Goal: Task Accomplishment & Management: Use online tool/utility

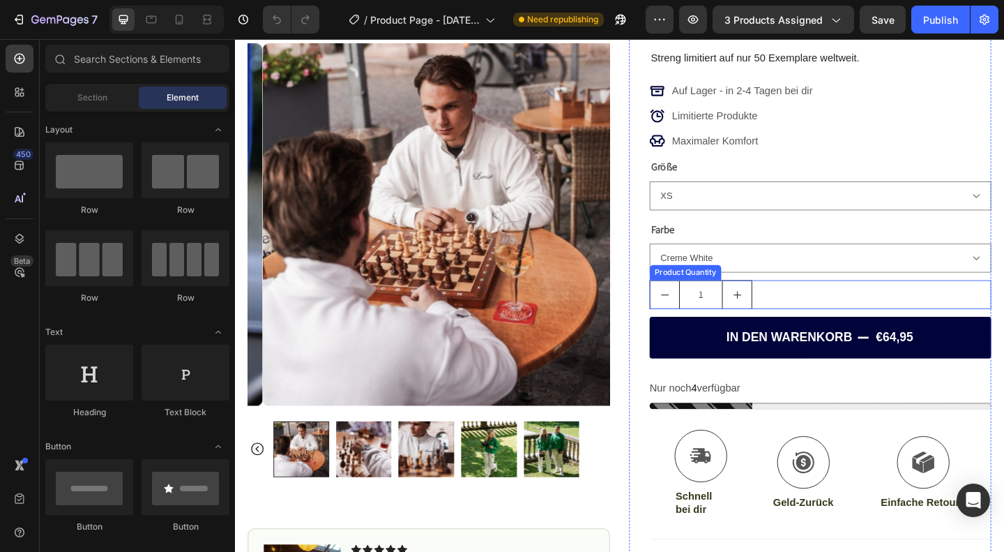
scroll to position [141, 0]
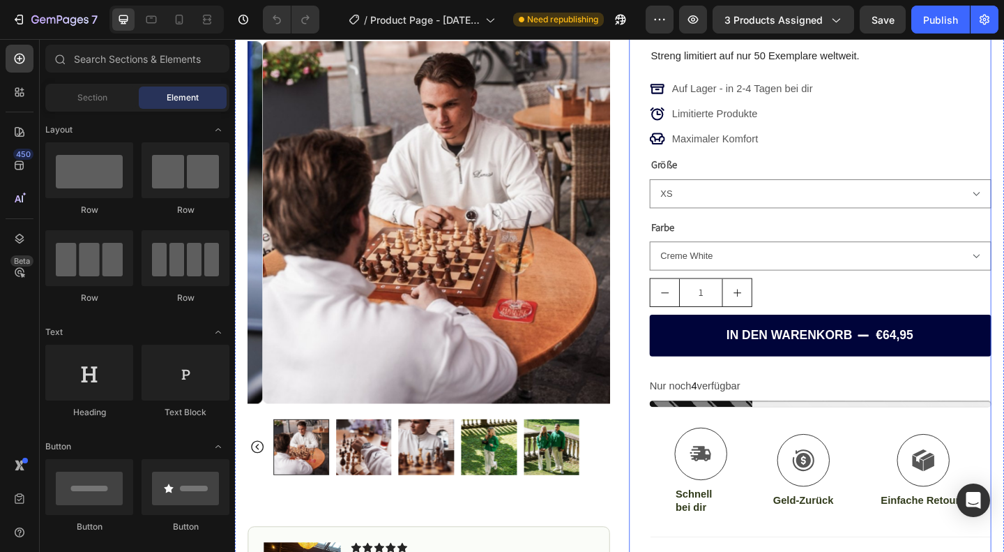
click at [768, 402] on div "IN DEN WARENKORB €64,95 Add to Cart" at bounding box center [872, 372] width 372 height 68
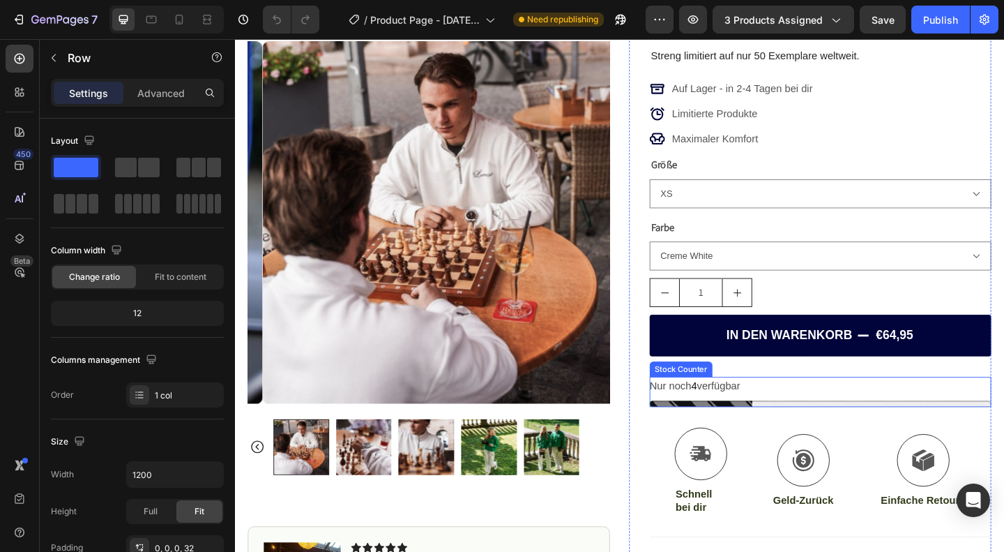
click at [745, 420] on p "Nur noch 4 verfügbar" at bounding box center [735, 416] width 98 height 20
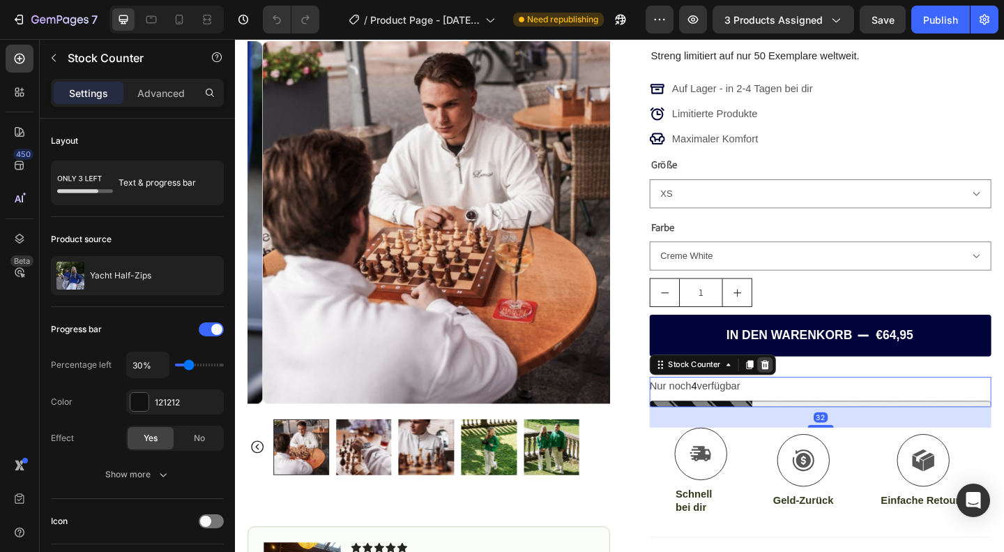
click at [807, 388] on icon at bounding box center [811, 393] width 9 height 10
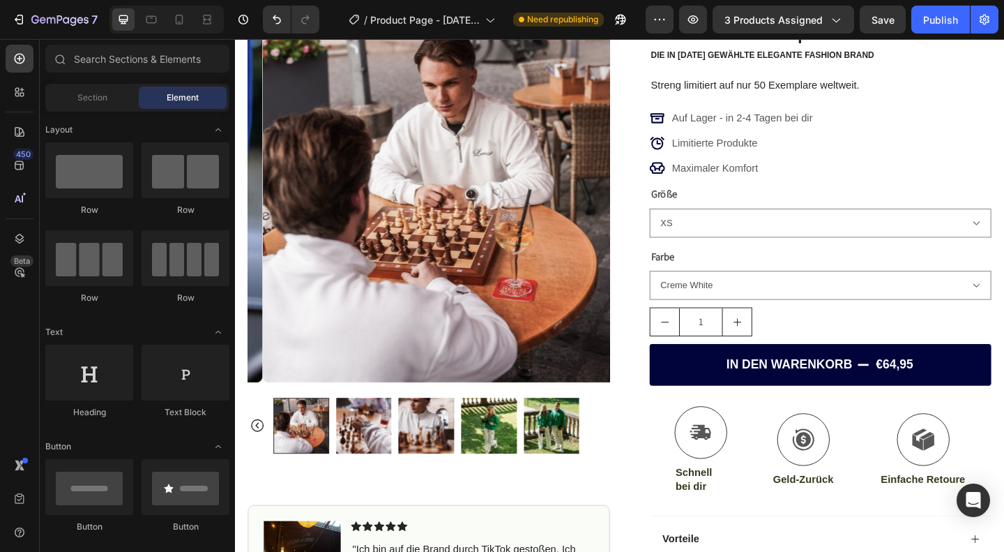
scroll to position [106, 0]
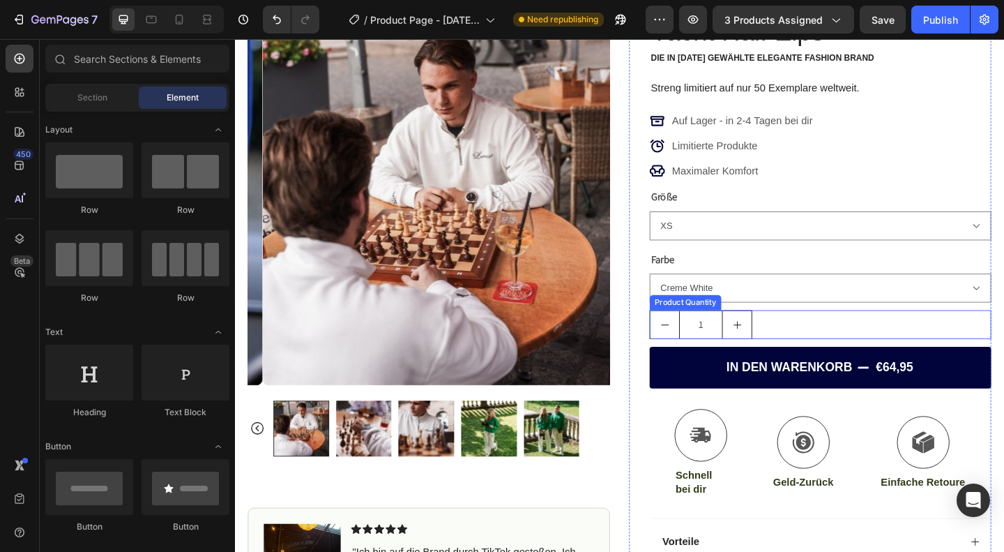
click at [817, 351] on div "1" at bounding box center [872, 348] width 372 height 31
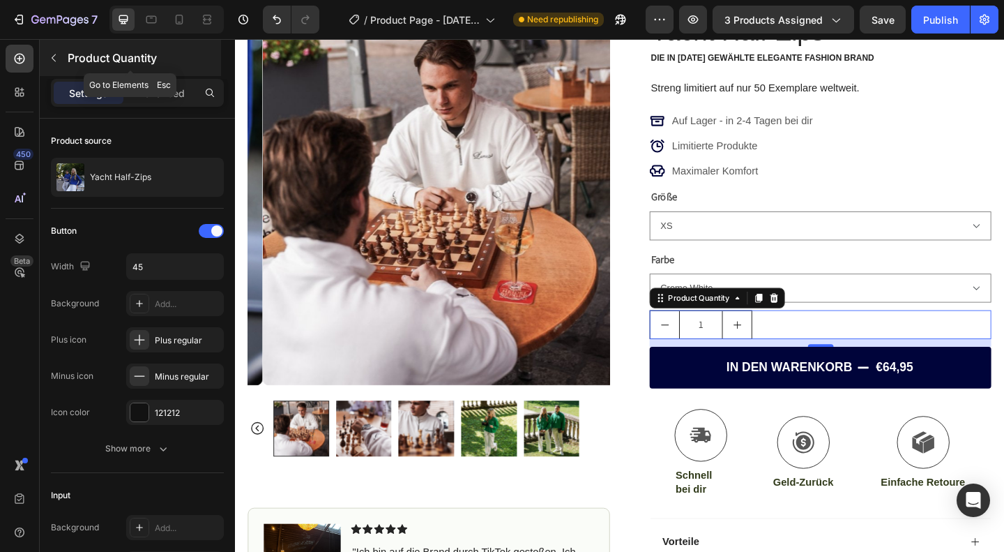
click at [45, 60] on button "button" at bounding box center [54, 58] width 22 height 22
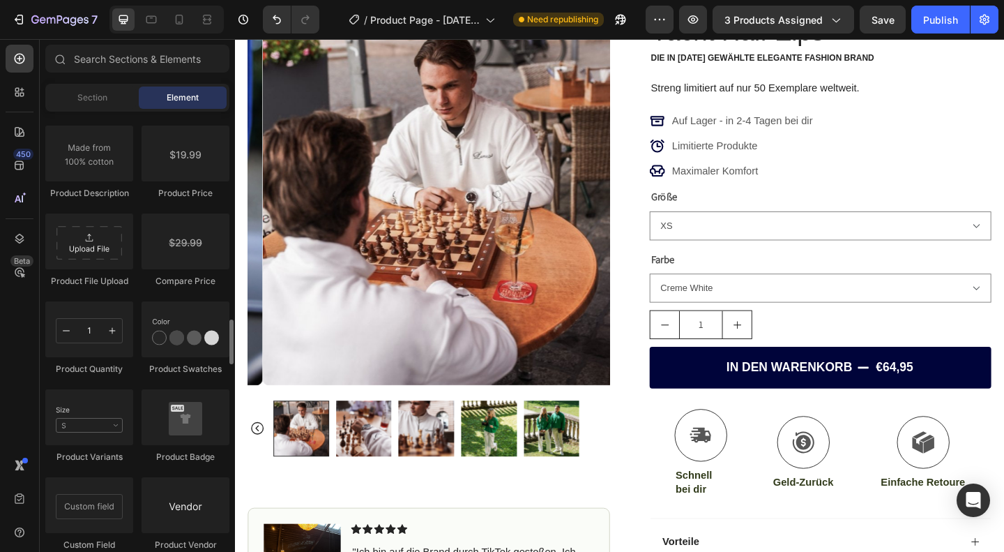
scroll to position [2291, 0]
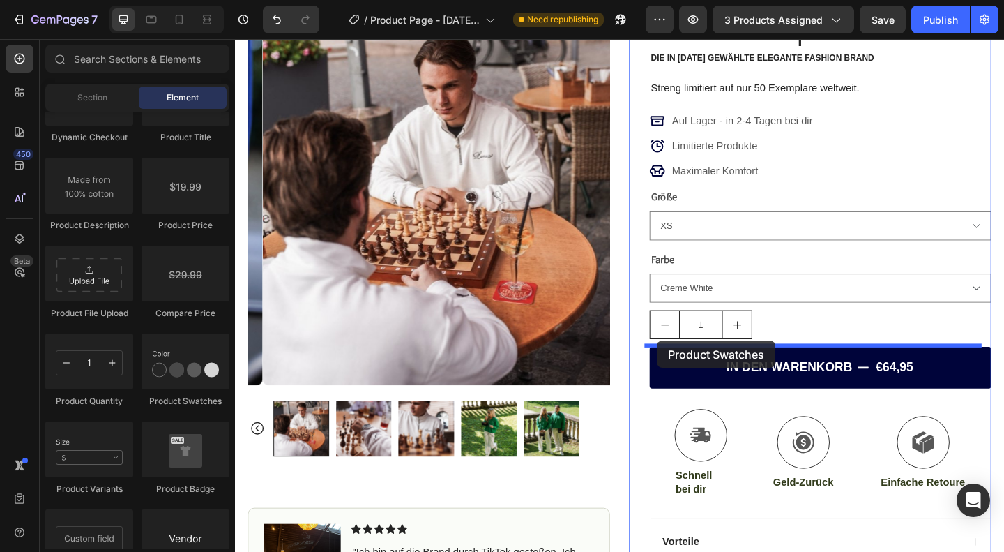
drag, startPoint x: 405, startPoint y: 418, endPoint x: 694, endPoint y: 367, distance: 293.3
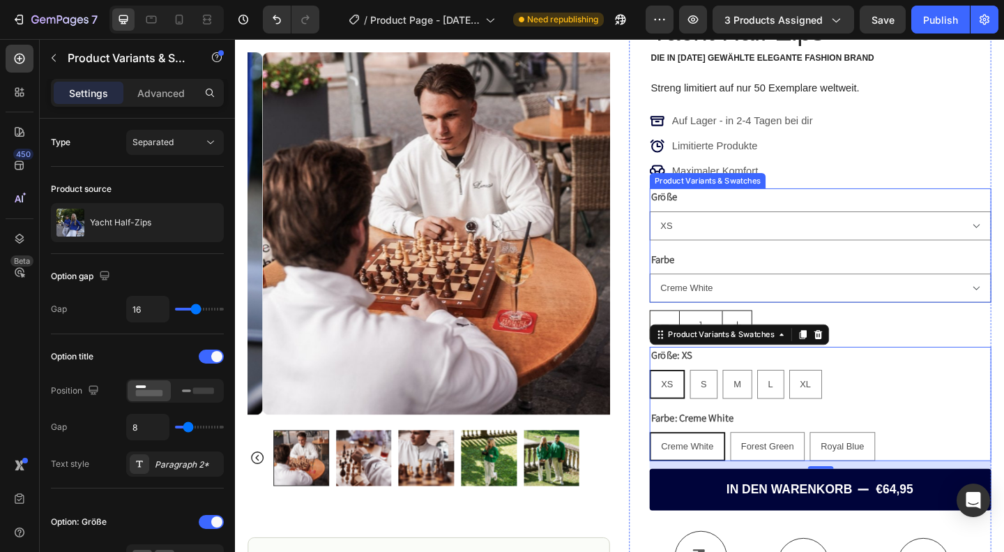
click at [765, 277] on div "Farbe Creme White Forest Green Royal Blue" at bounding box center [872, 296] width 372 height 56
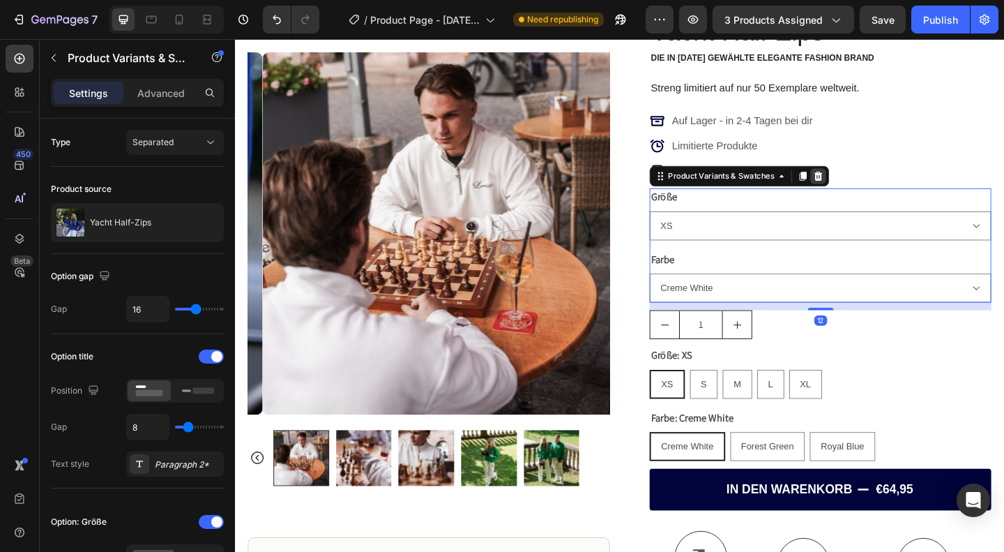
click at [867, 185] on icon at bounding box center [869, 188] width 9 height 10
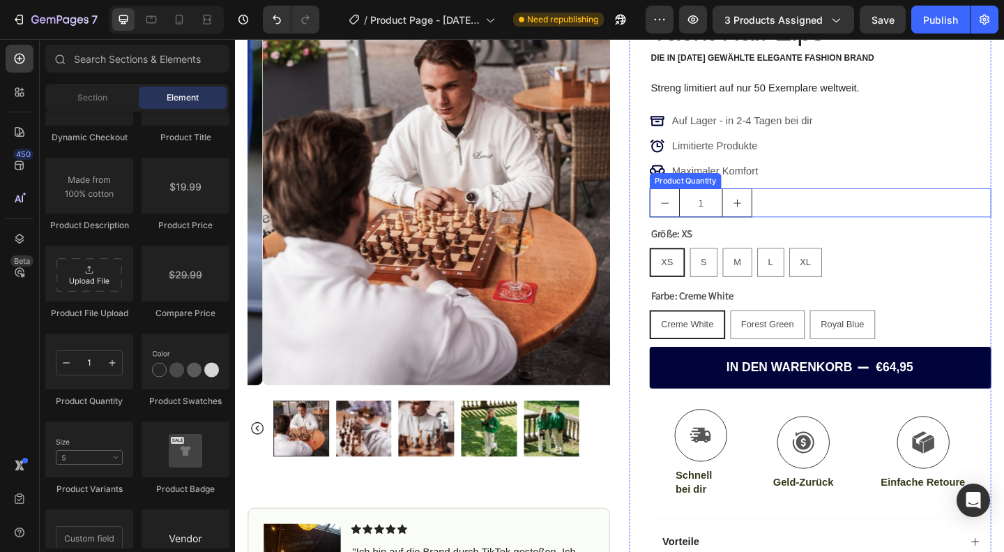
click at [836, 210] on div "1" at bounding box center [872, 216] width 372 height 31
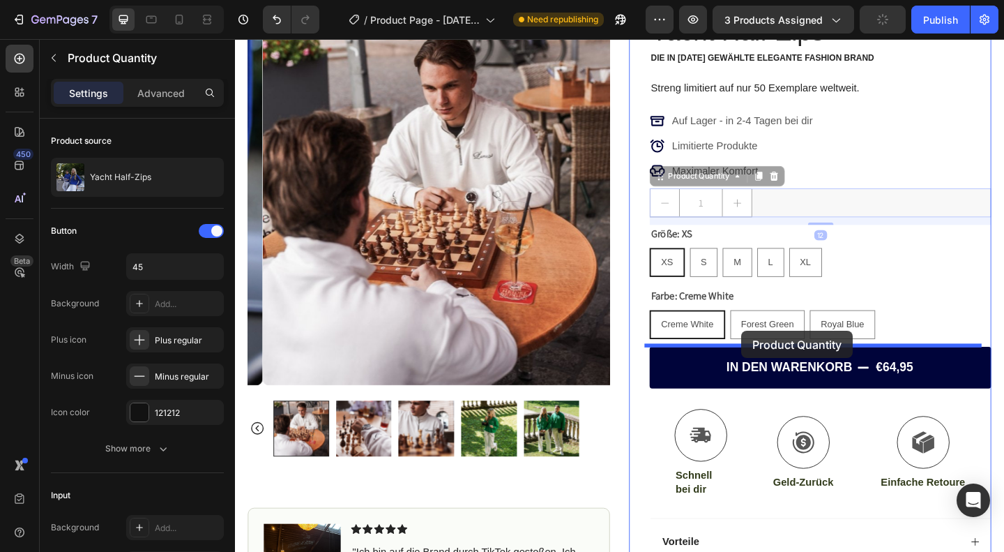
drag, startPoint x: 817, startPoint y: 218, endPoint x: 786, endPoint y: 356, distance: 142.3
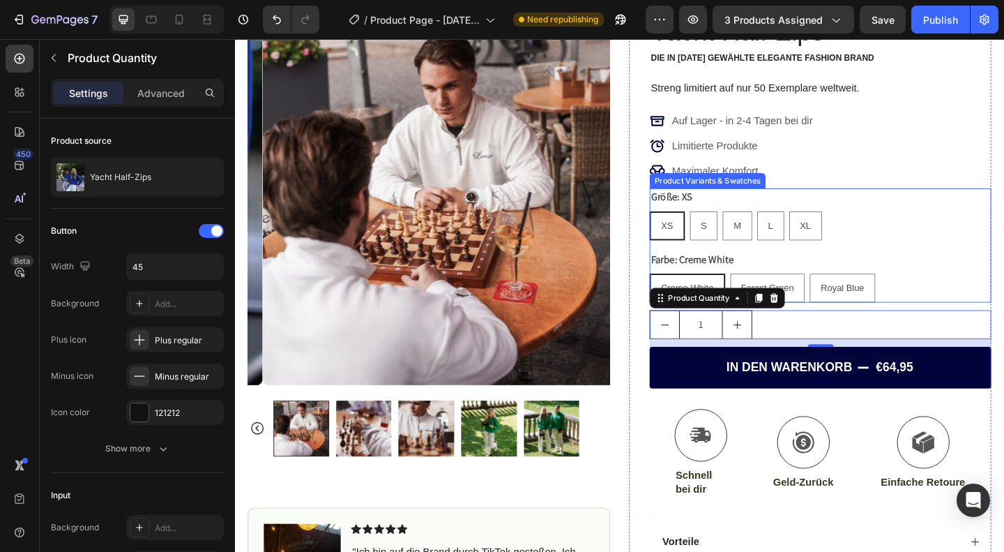
click at [941, 237] on div "XS XS XS S S S M M M L L L XL XL XL" at bounding box center [872, 241] width 372 height 31
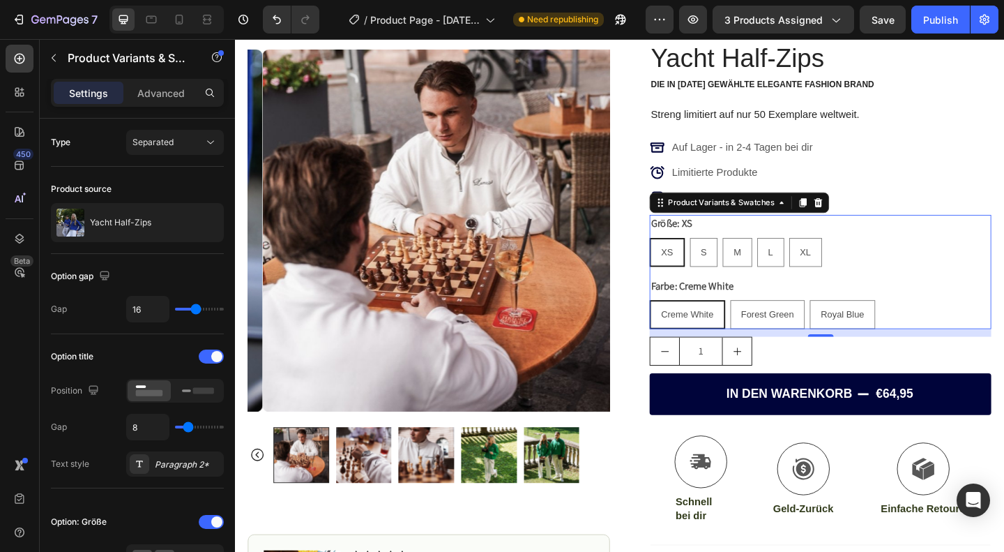
scroll to position [90, 0]
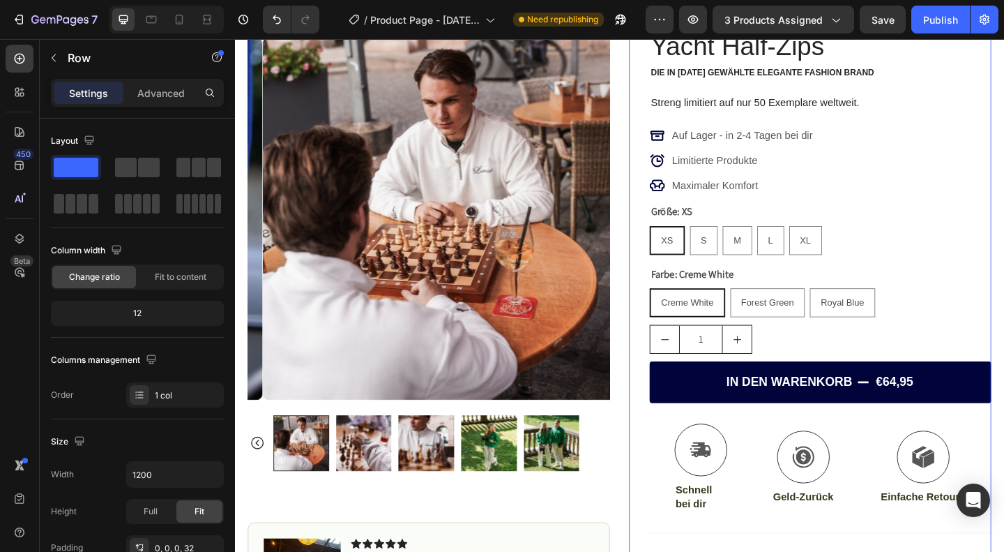
click at [816, 380] on div "Icon Icon Icon Icon Icon Icon List (1349 Reviews) Text Block Row Yacht Half-Zip…" at bounding box center [872, 381] width 372 height 741
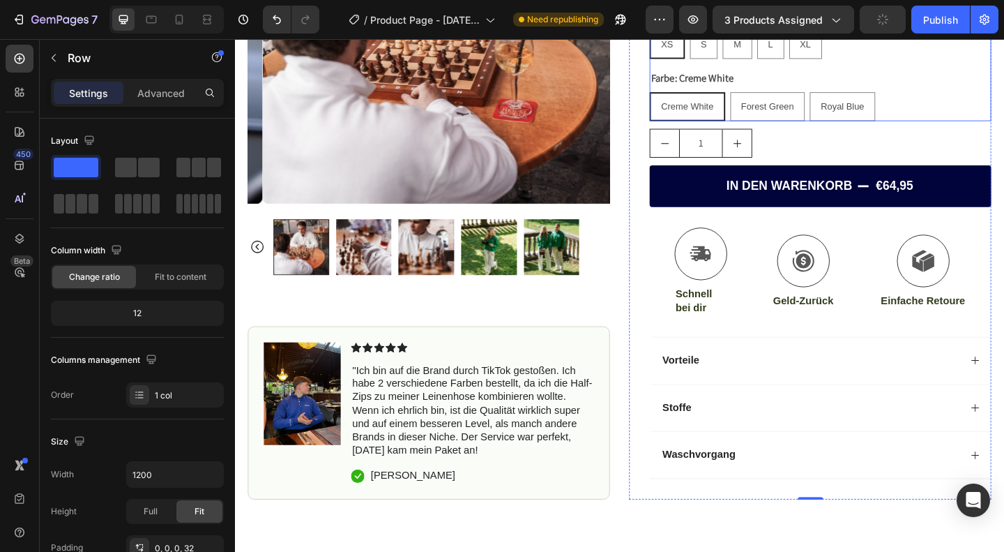
scroll to position [338, 0]
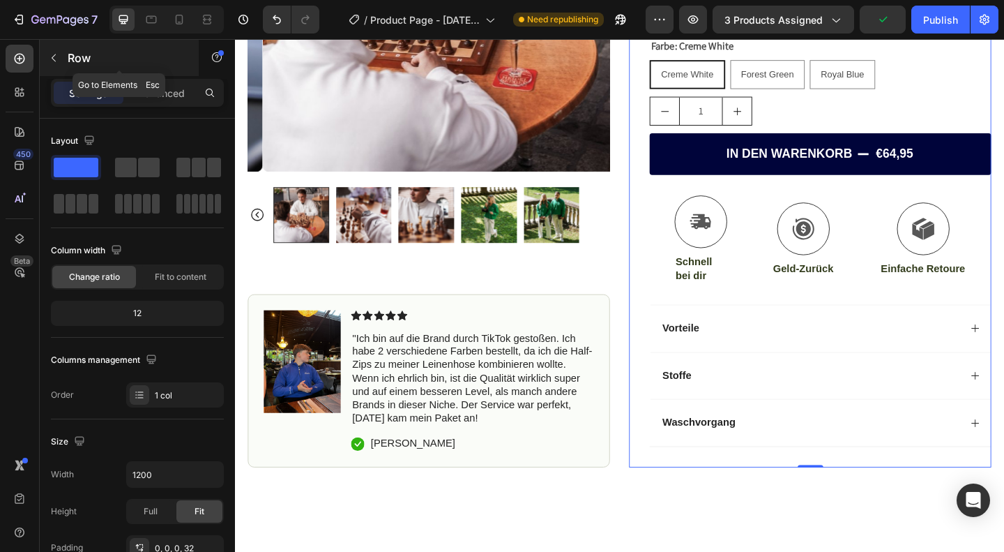
click at [57, 61] on icon "button" at bounding box center [53, 57] width 11 height 11
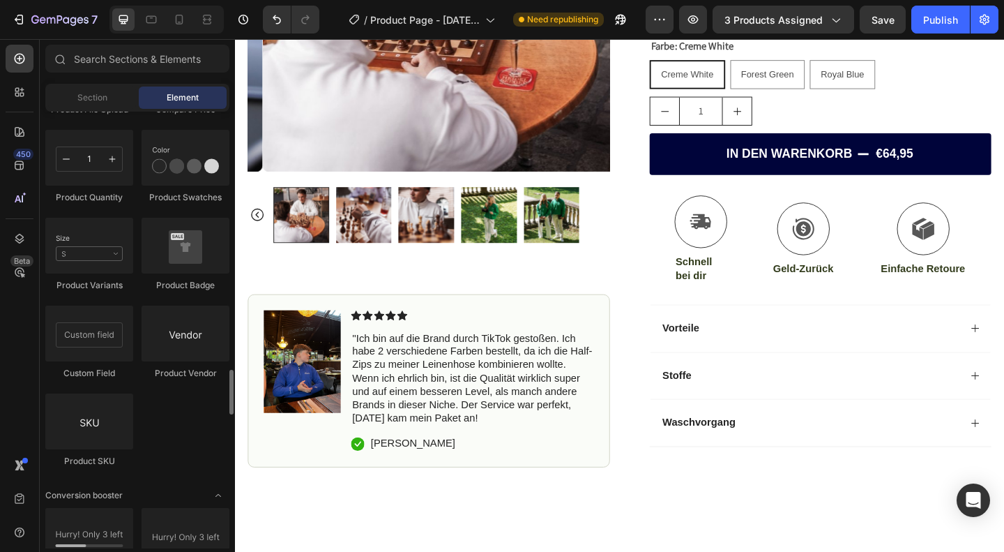
scroll to position [2496, 0]
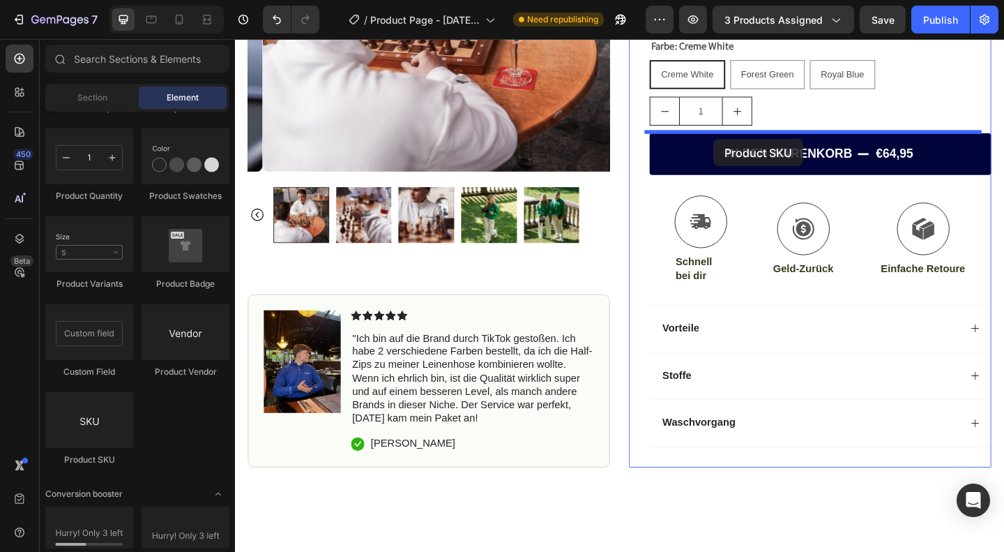
drag, startPoint x: 332, startPoint y: 471, endPoint x: 755, endPoint y: 148, distance: 532.3
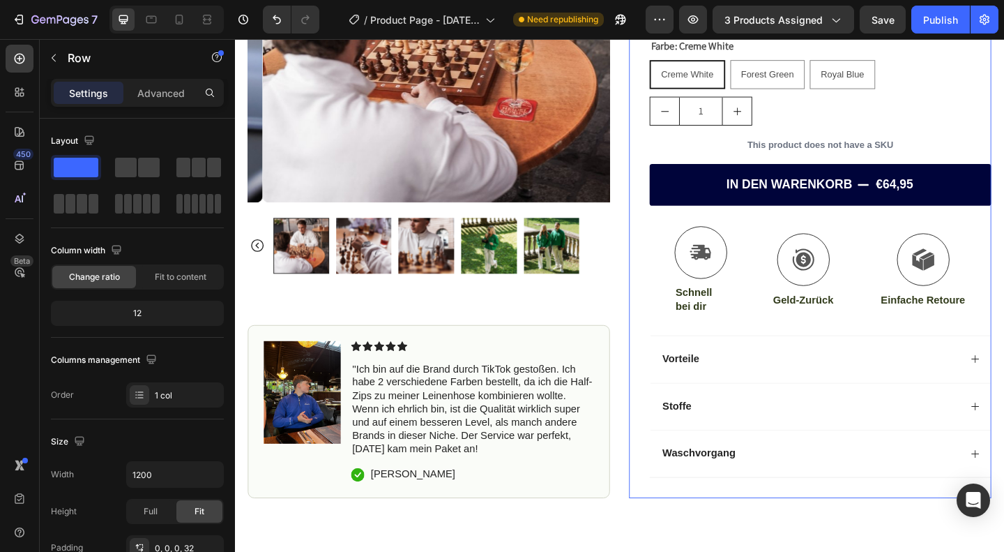
click at [909, 137] on div "Icon Icon Icon Icon Icon Icon List (1349 Reviews) Text Block Row Yacht Half-Zip…" at bounding box center [872, 150] width 372 height 775
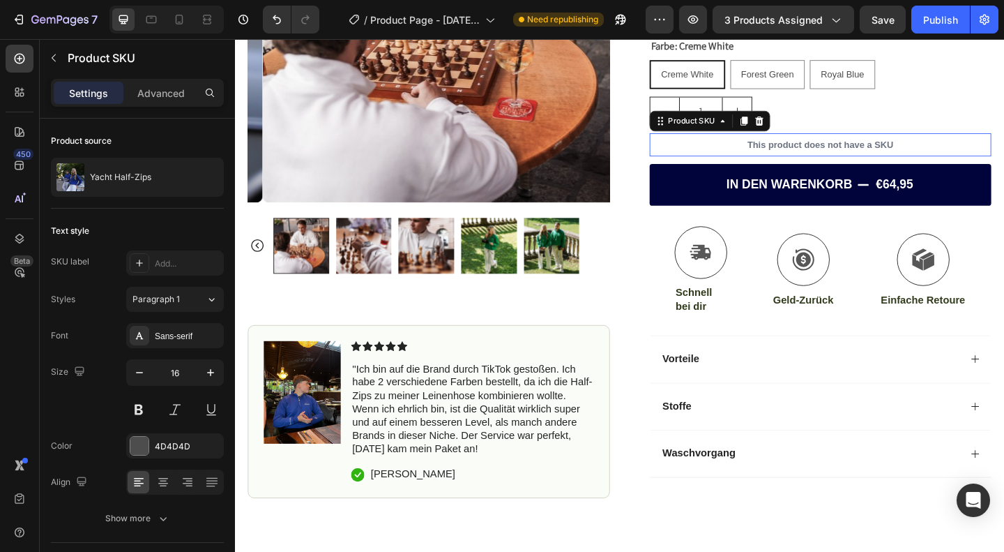
click at [886, 155] on p "This product does not have a SKU" at bounding box center [872, 153] width 372 height 25
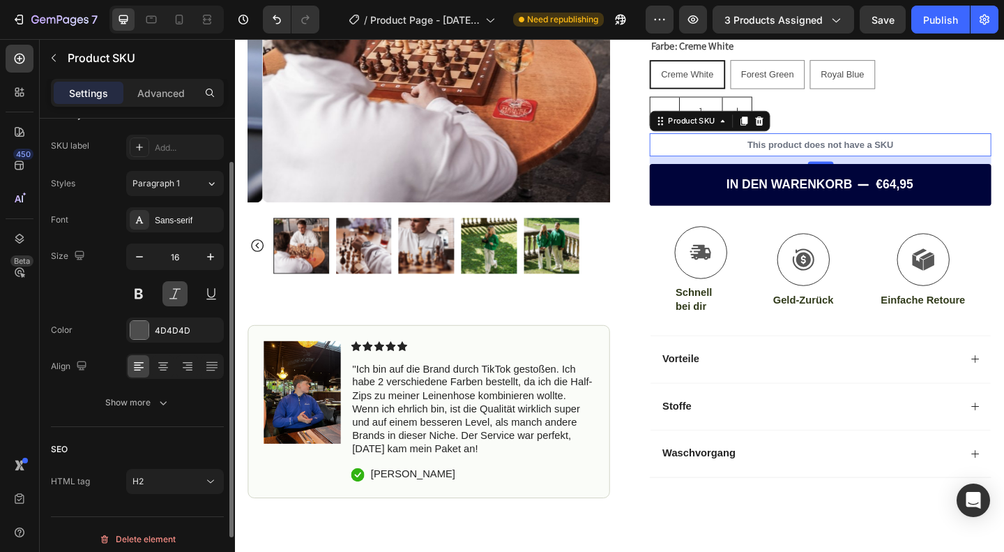
scroll to position [0, 0]
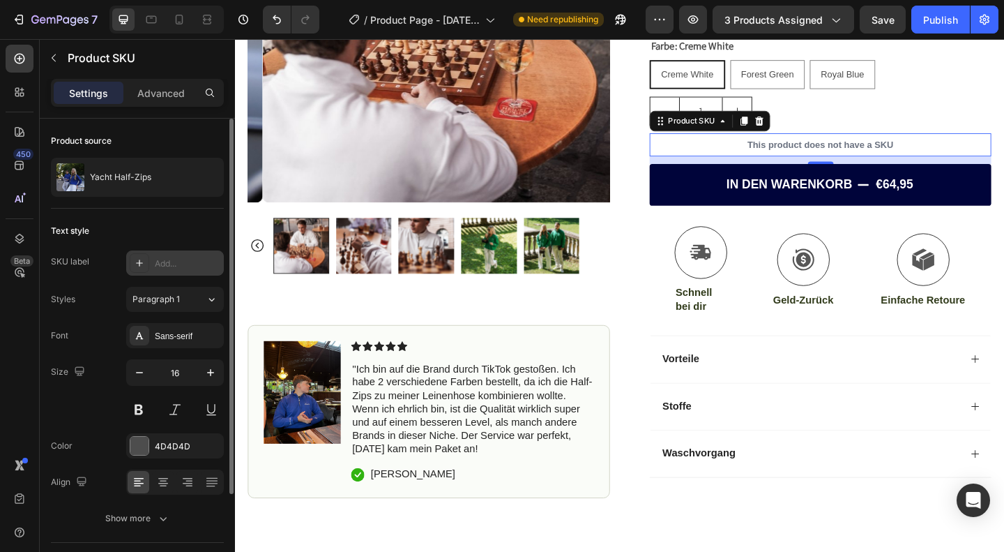
click at [158, 261] on div "Add..." at bounding box center [188, 263] width 66 height 13
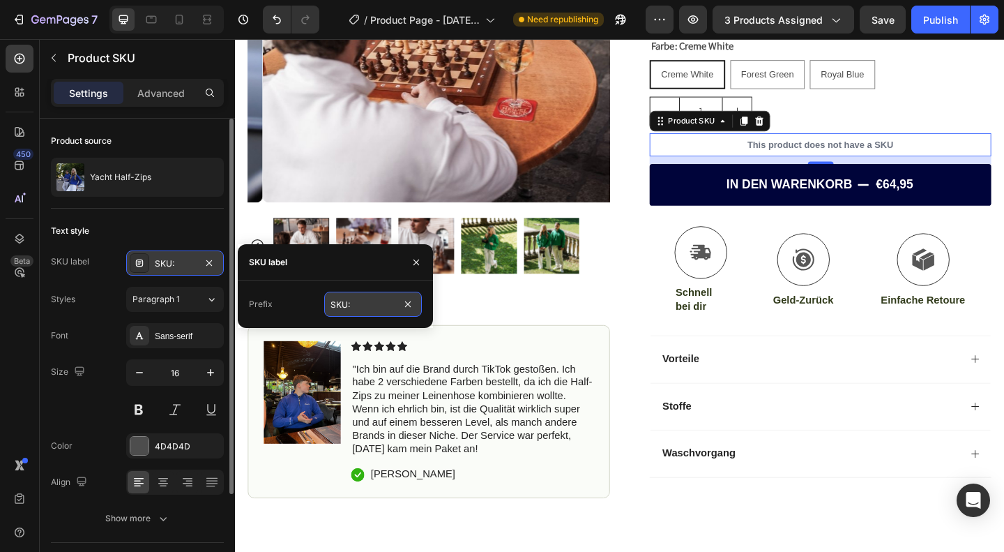
click at [354, 313] on input "SKU:" at bounding box center [373, 303] width 98 height 25
click at [375, 303] on input "SKU:" at bounding box center [373, 303] width 98 height 25
type input "SKU: 4"
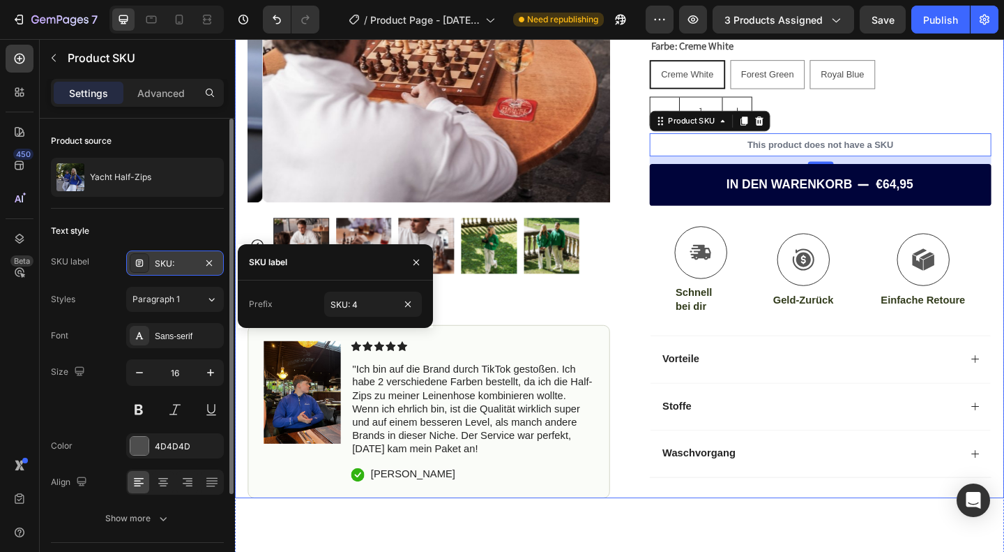
click at [640, 398] on div "Product Images Image Icon Icon Icon Icon Icon Icon List ''Ich bin auf die Brand…" at bounding box center [653, 133] width 837 height 808
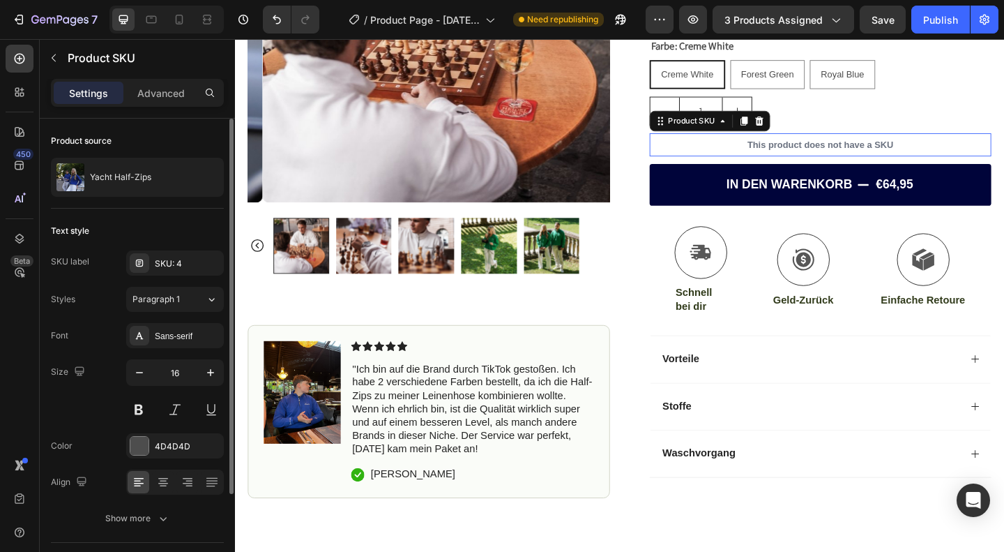
click at [897, 159] on p "This product does not have a SKU" at bounding box center [872, 153] width 372 height 25
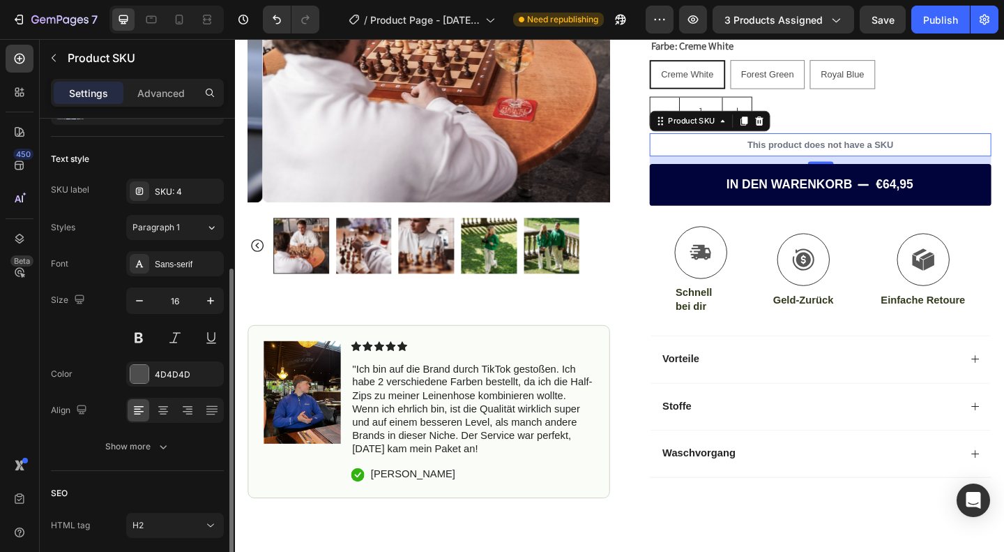
scroll to position [123, 0]
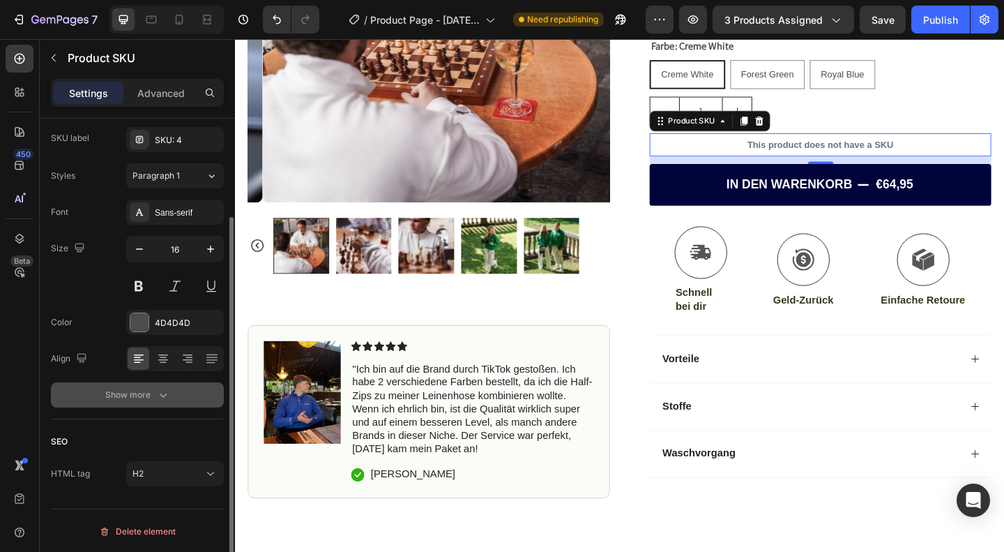
click at [163, 404] on button "Show more" at bounding box center [137, 394] width 173 height 25
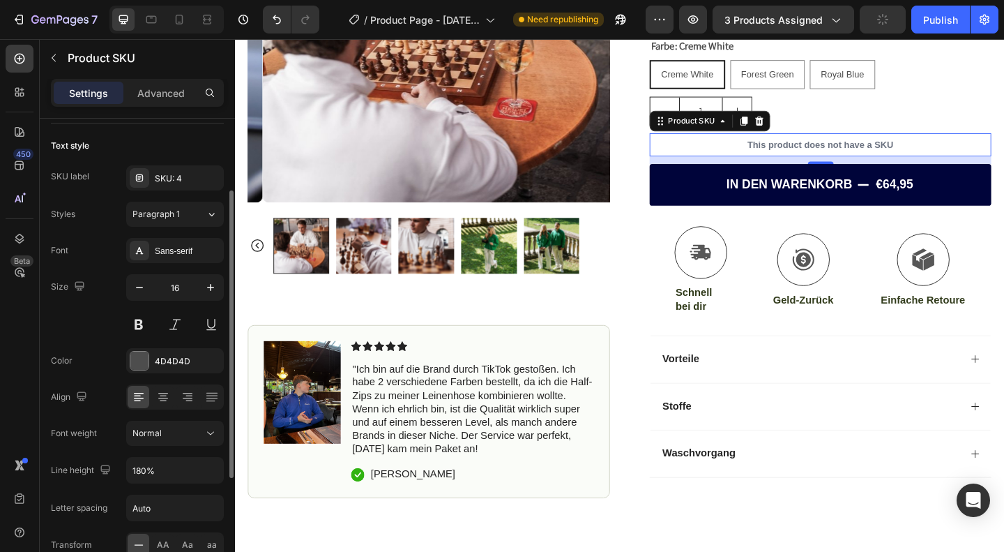
scroll to position [0, 0]
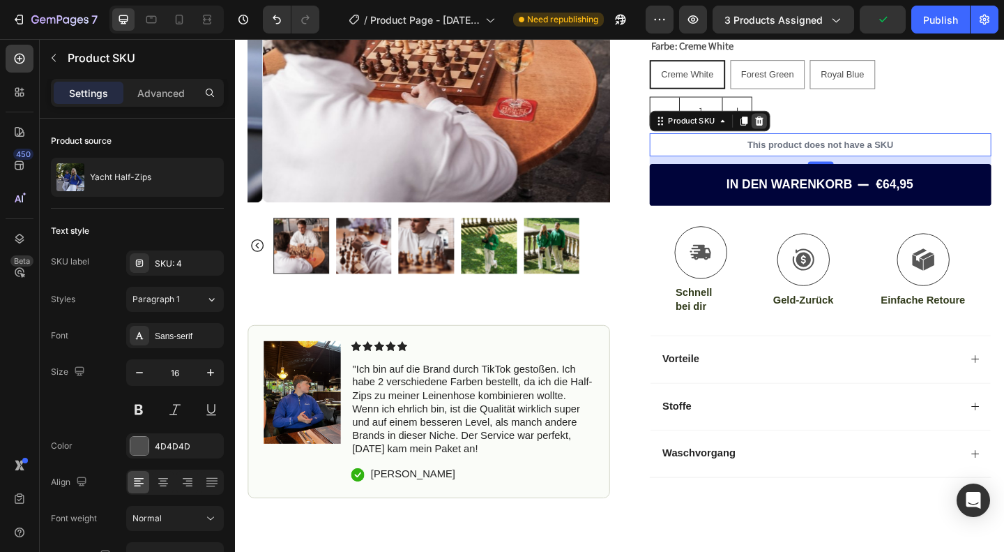
click at [801, 123] on icon at bounding box center [805, 128] width 9 height 10
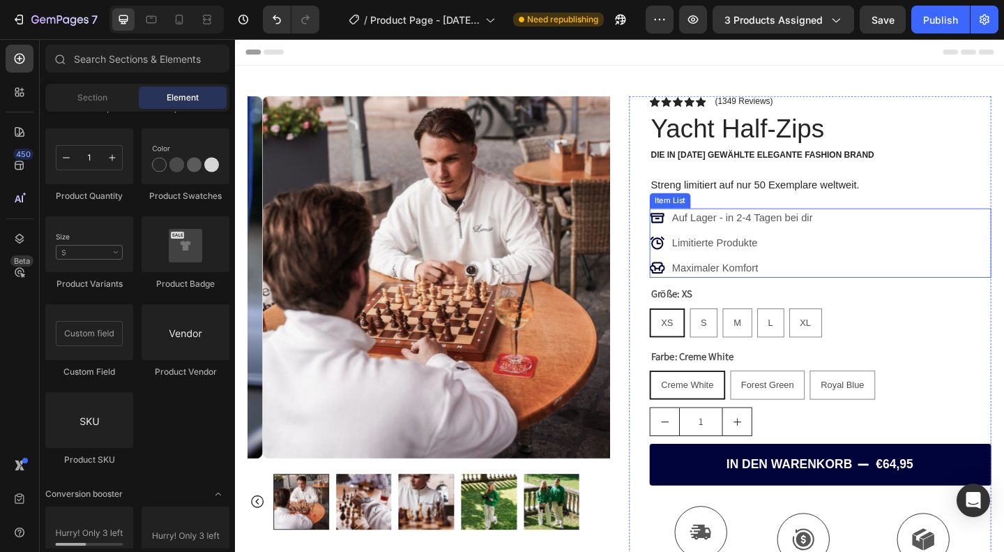
click at [713, 245] on div "Auf Lager - in 2-4 Tagen bei dir Limitierte Produkte Maximaler Komfort" at bounding box center [775, 260] width 179 height 75
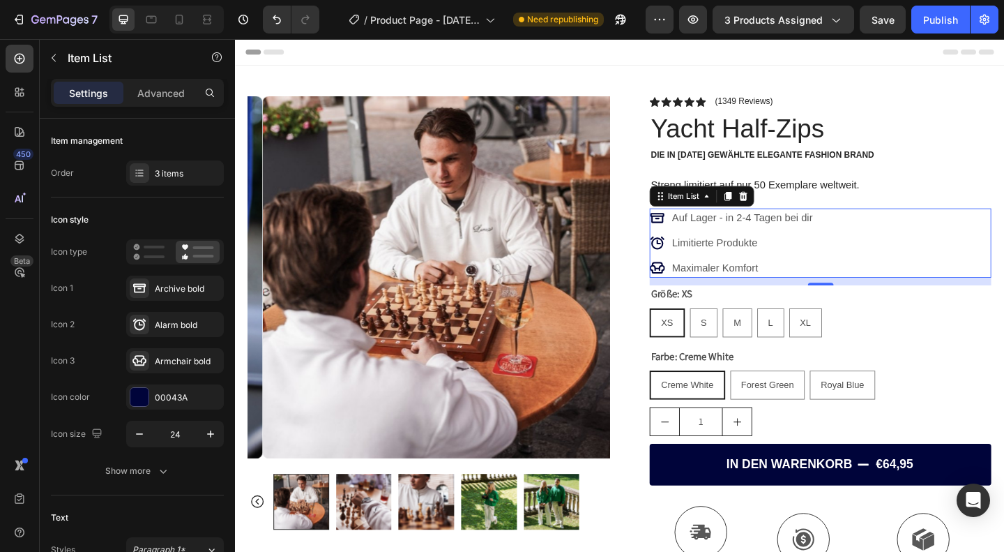
click at [782, 261] on p "Limitierte Produkte" at bounding box center [787, 260] width 153 height 17
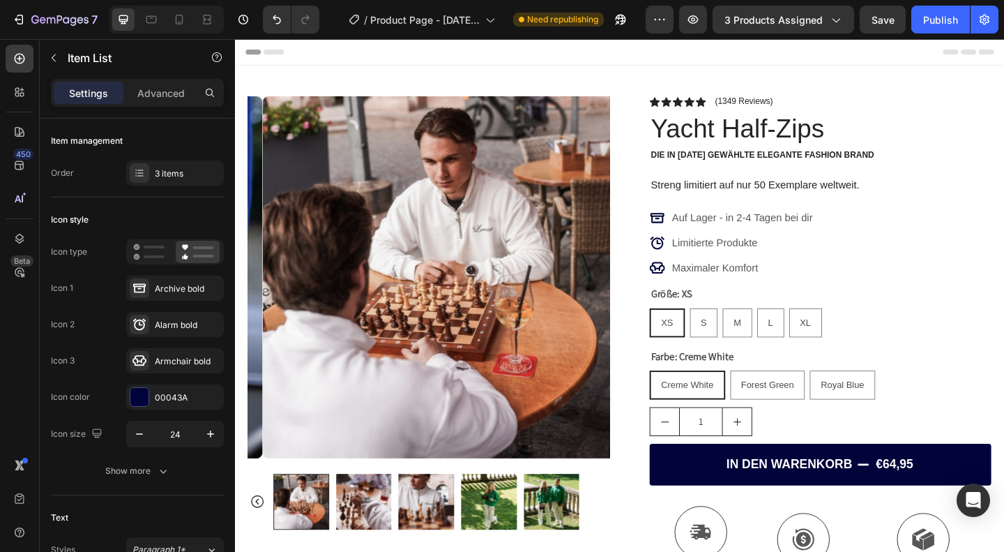
click at [919, 246] on div "Auf Lager - in 2-4 Tagen bei dir Limitierte Produkte Maximaler Komfort" at bounding box center [872, 260] width 372 height 75
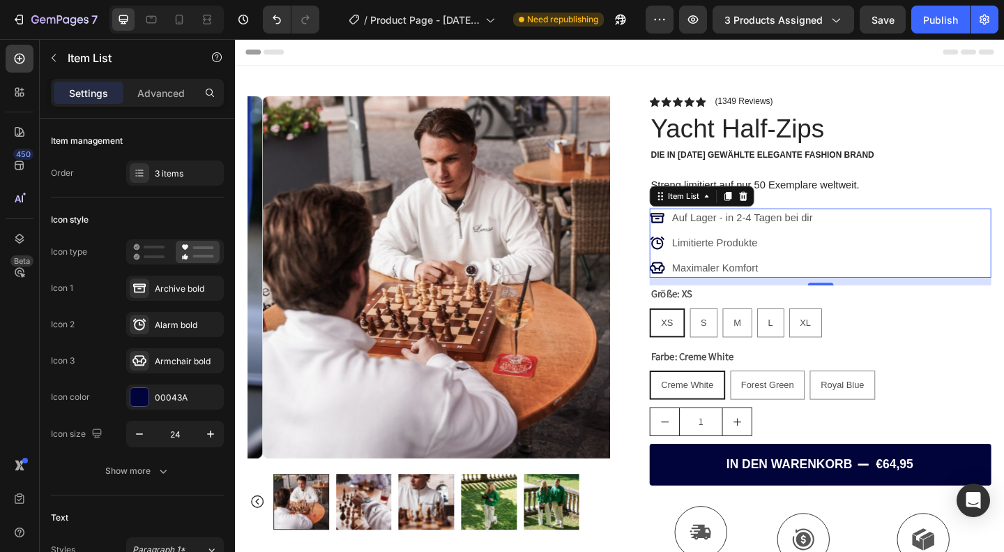
click at [794, 273] on div "Auf Lager - in 2-4 Tagen bei dir Limitierte Produkte Maximaler Komfort" at bounding box center [775, 260] width 179 height 75
click at [690, 259] on icon at bounding box center [694, 260] width 17 height 17
click at [750, 246] on div "Auf Lager - in 2-4 Tagen bei dir Limitierte Produkte Maximaler Komfort" at bounding box center [775, 260] width 179 height 75
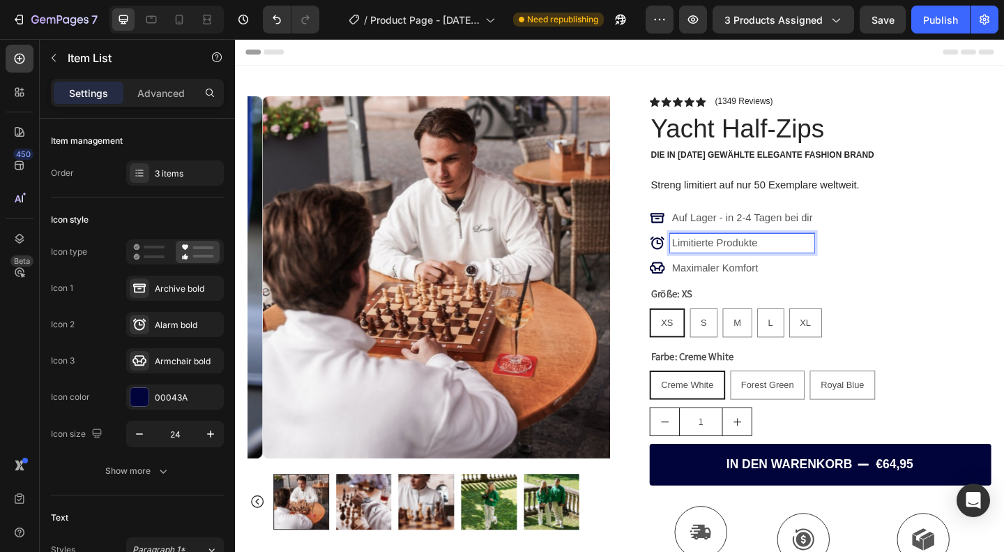
click at [747, 252] on p "Limitierte Produkte" at bounding box center [787, 260] width 153 height 17
click at [840, 278] on div "Maximaler Komfort" at bounding box center [786, 288] width 157 height 21
click at [687, 259] on icon at bounding box center [694, 260] width 17 height 17
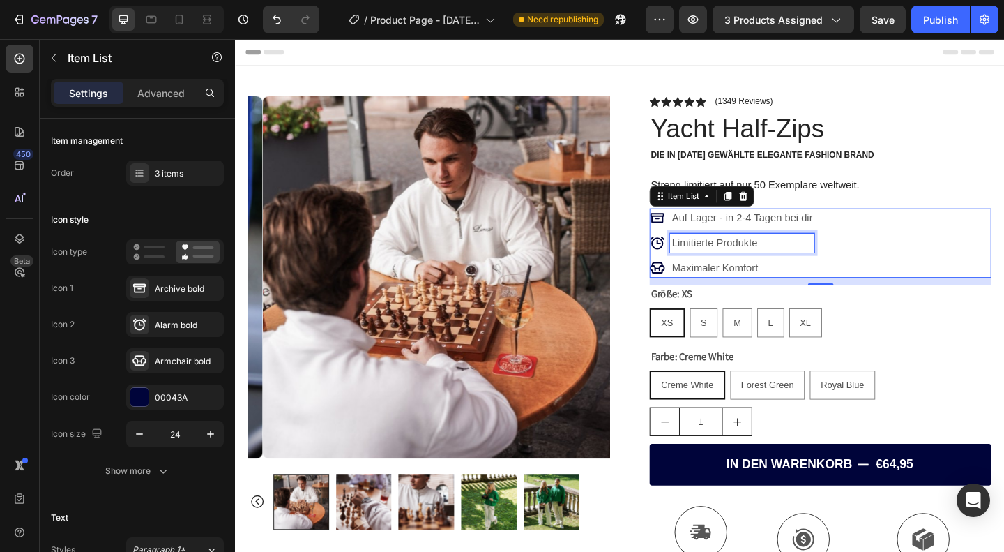
click at [721, 255] on p "Limitierte Produkte" at bounding box center [787, 260] width 153 height 17
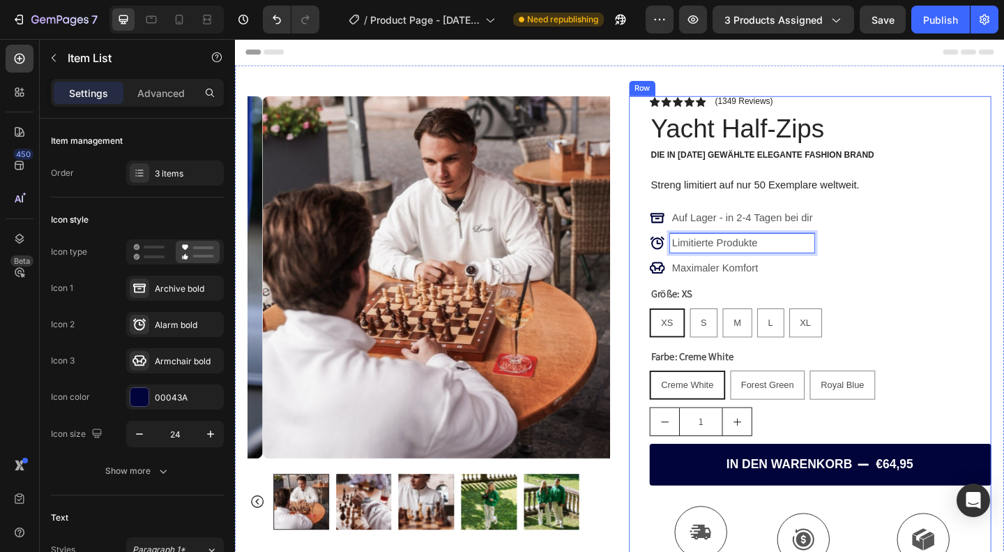
click at [679, 259] on div "Icon Icon Icon Icon Icon Icon List (1349 Reviews) Text Block Row Yacht Half-Zip…" at bounding box center [861, 471] width 394 height 741
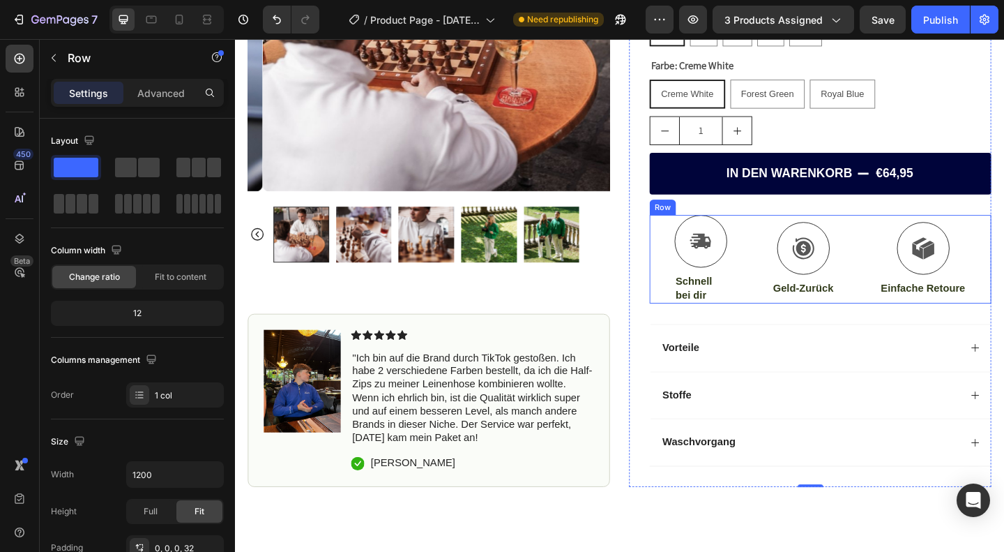
scroll to position [324, 0]
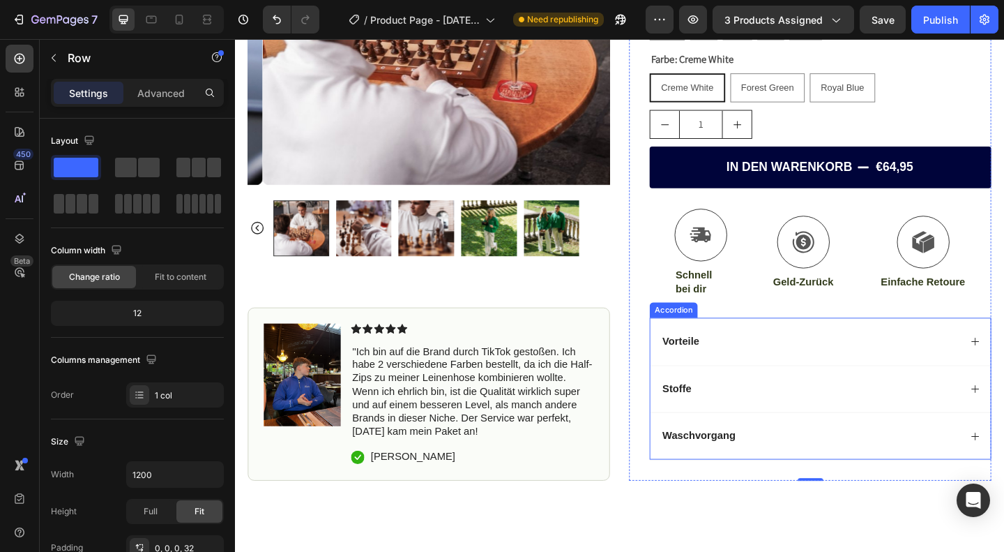
click at [782, 385] on div "Vorteile" at bounding box center [872, 368] width 370 height 52
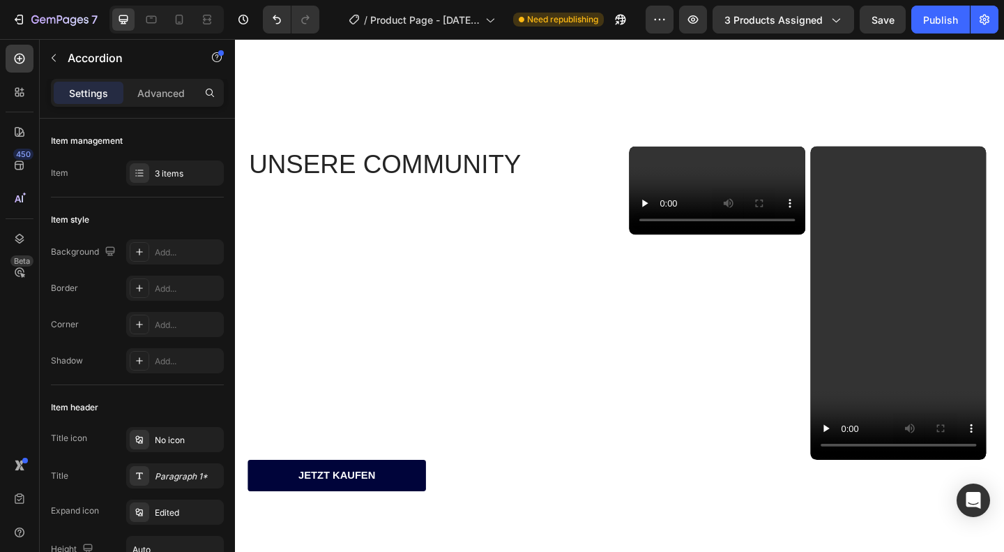
scroll to position [1172, 0]
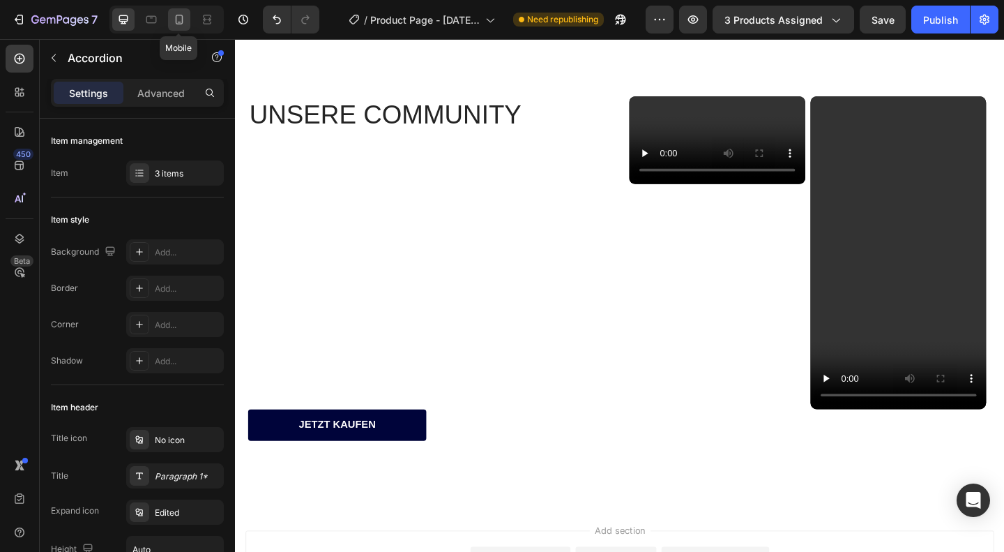
click at [185, 22] on icon at bounding box center [179, 20] width 14 height 14
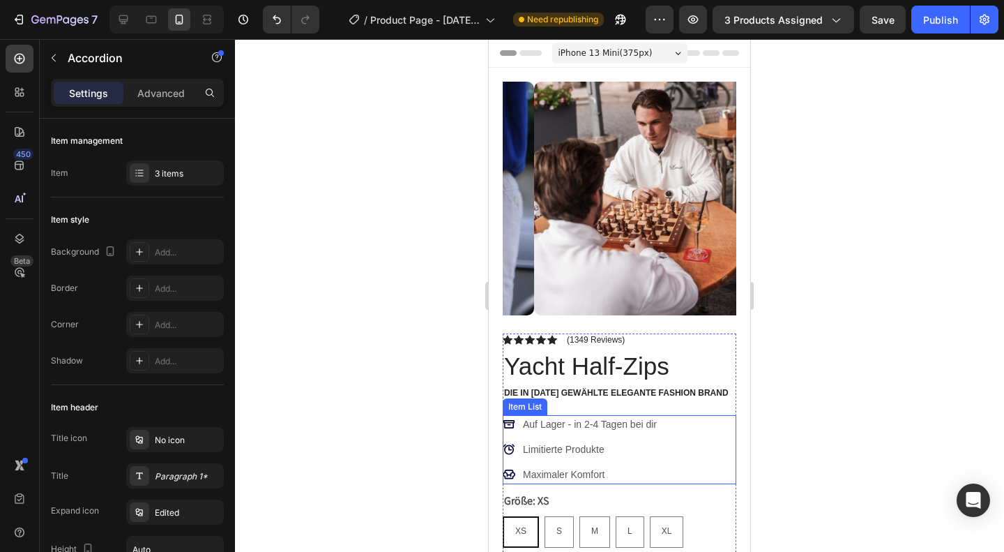
click at [556, 444] on p "Limitierte Produkte" at bounding box center [590, 449] width 134 height 15
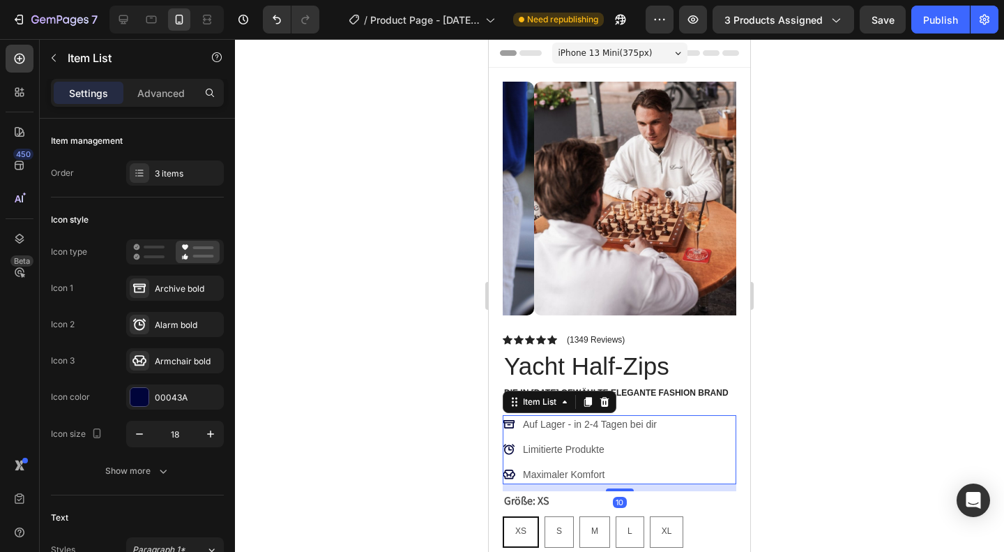
click at [648, 442] on p "Limitierte Produkte" at bounding box center [590, 449] width 134 height 15
click at [707, 443] on div "Auf Lager - in 2-4 Tagen bei dir Limitierte Produkte Maximaler Komfort" at bounding box center [620, 449] width 234 height 69
click at [509, 443] on icon at bounding box center [509, 449] width 13 height 13
click at [153, 319] on div "Alarm bold" at bounding box center [175, 324] width 98 height 25
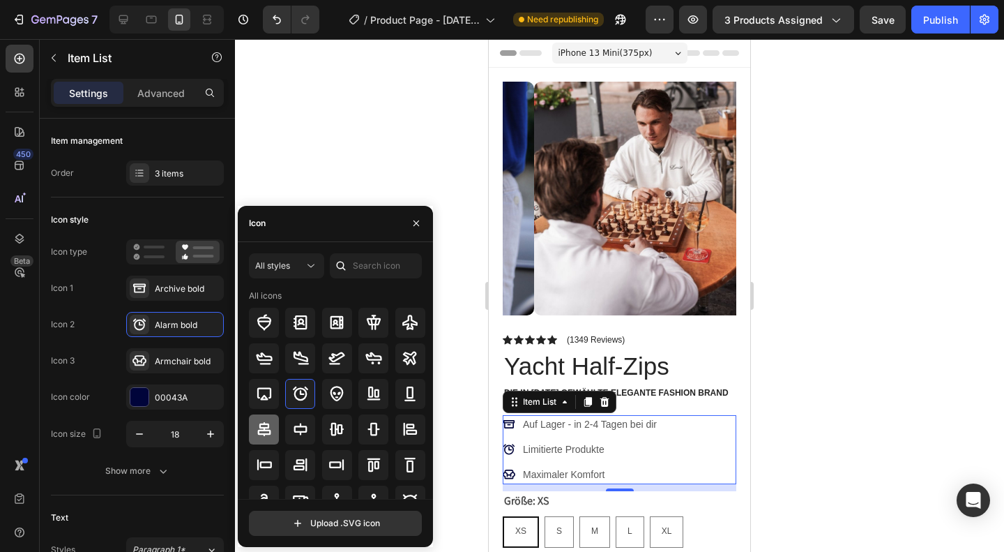
scroll to position [153, 0]
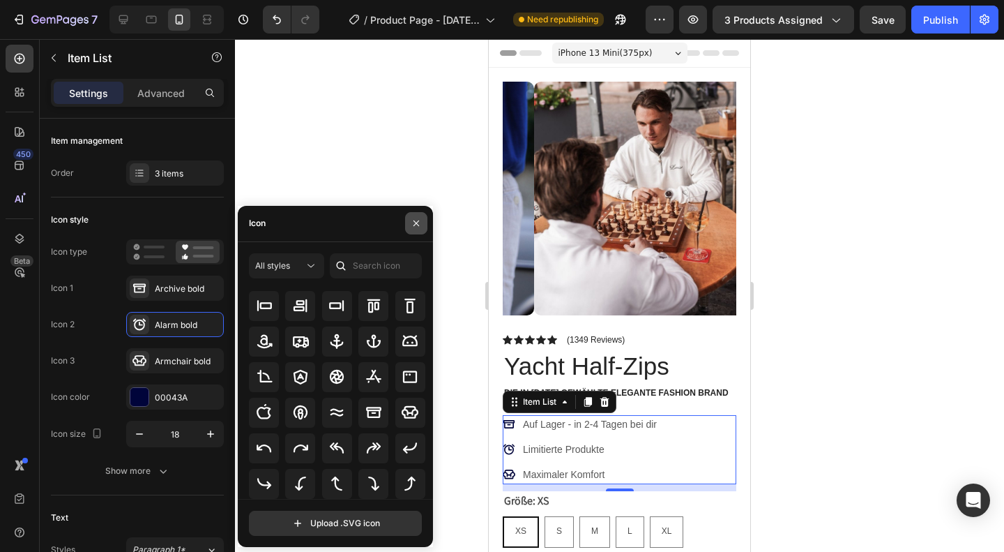
click at [413, 226] on icon "button" at bounding box center [416, 223] width 11 height 11
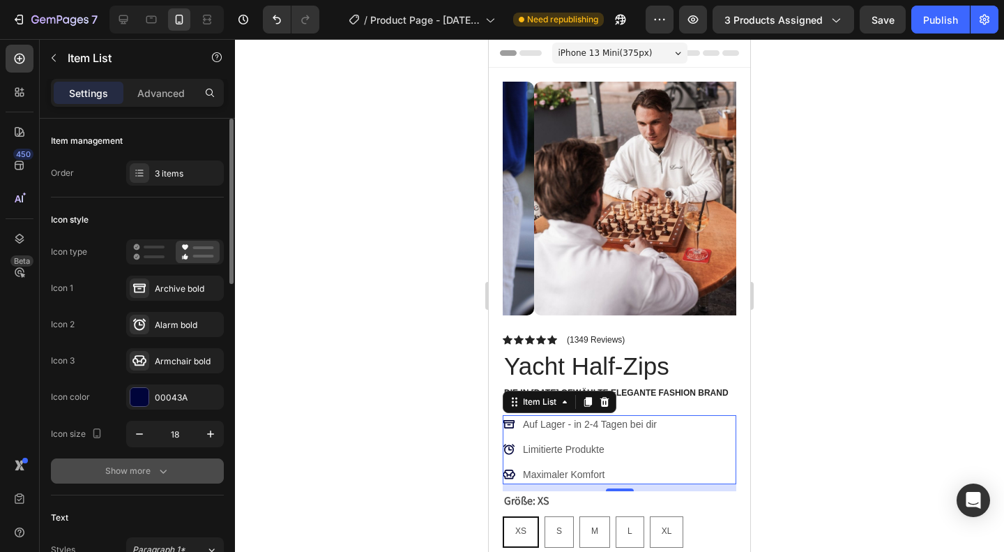
click at [165, 464] on icon "button" at bounding box center [163, 471] width 14 height 14
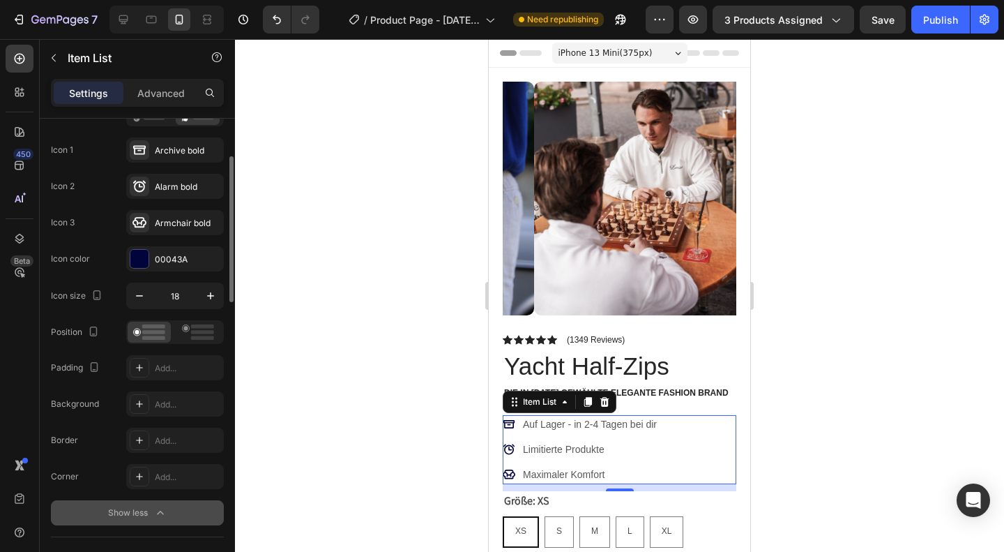
scroll to position [135, 0]
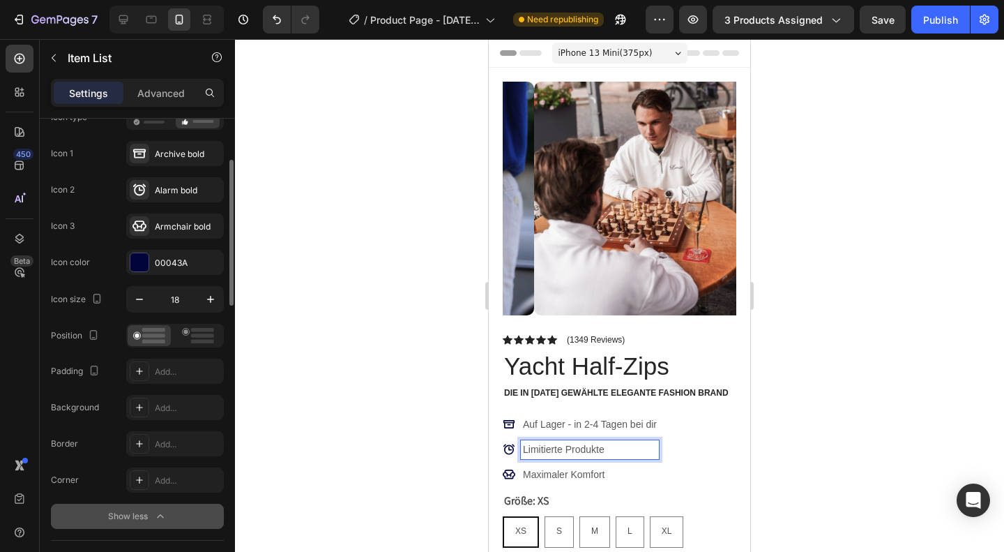
click at [547, 442] on p "Limitierte Produkte" at bounding box center [590, 449] width 134 height 15
click at [655, 465] on div "Maximaler Komfort" at bounding box center [590, 474] width 138 height 19
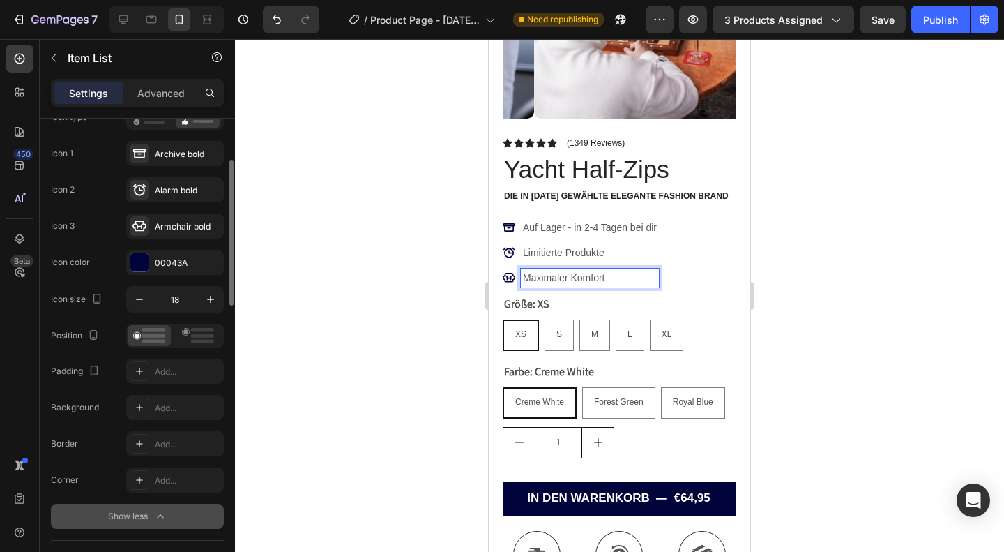
scroll to position [197, 0]
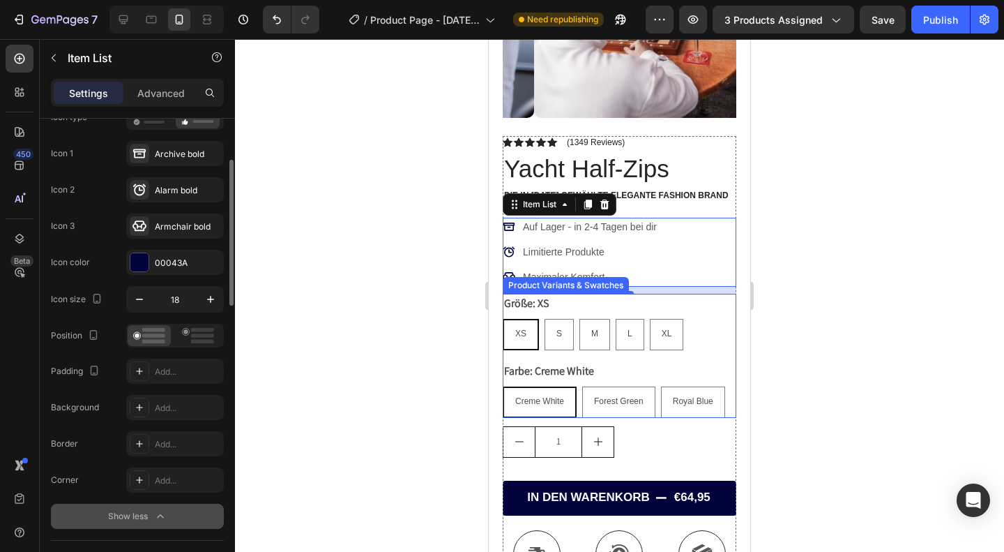
click at [795, 378] on div at bounding box center [619, 295] width 769 height 513
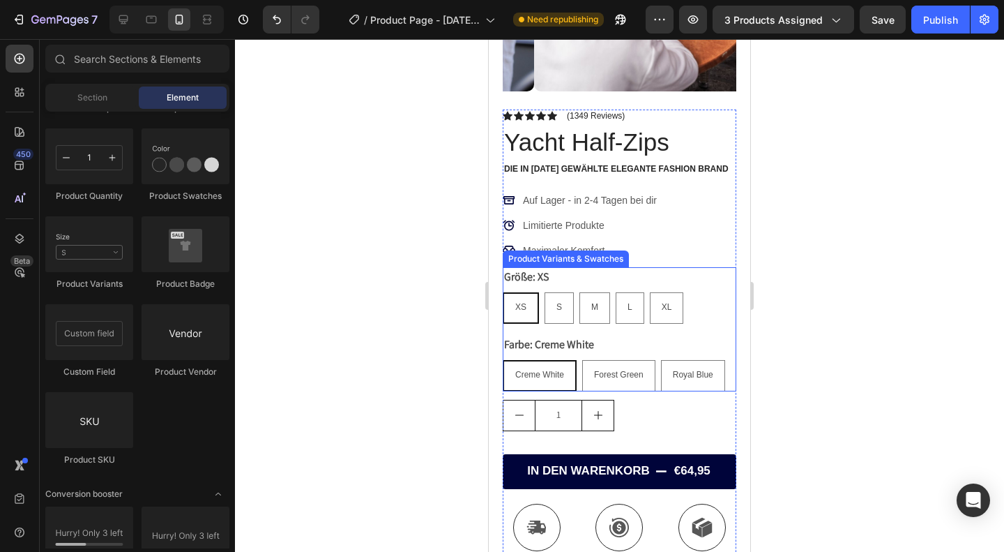
scroll to position [236, 0]
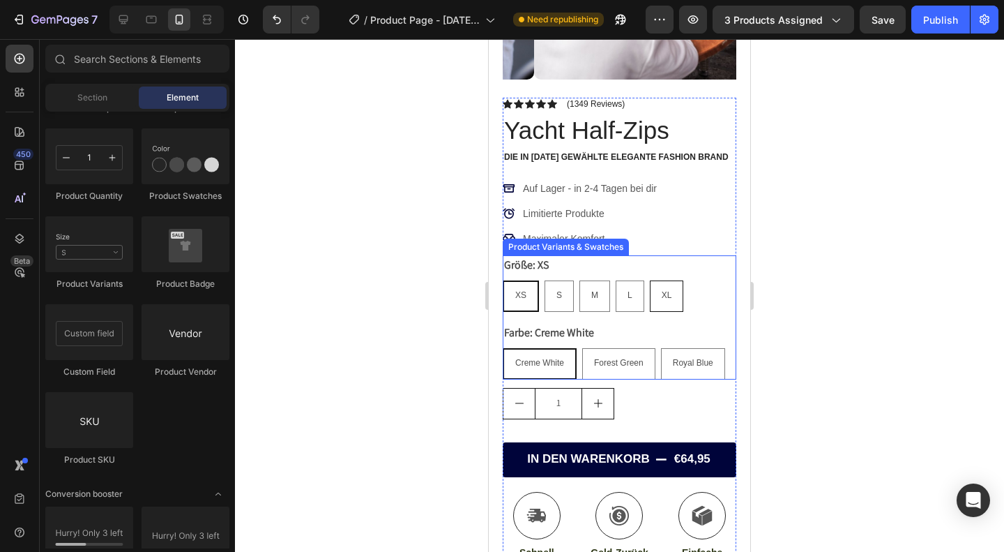
click at [655, 282] on div "XL" at bounding box center [667, 295] width 33 height 26
click at [650, 280] on input "XL XL XL" at bounding box center [649, 280] width 1 height 1
radio input "true"
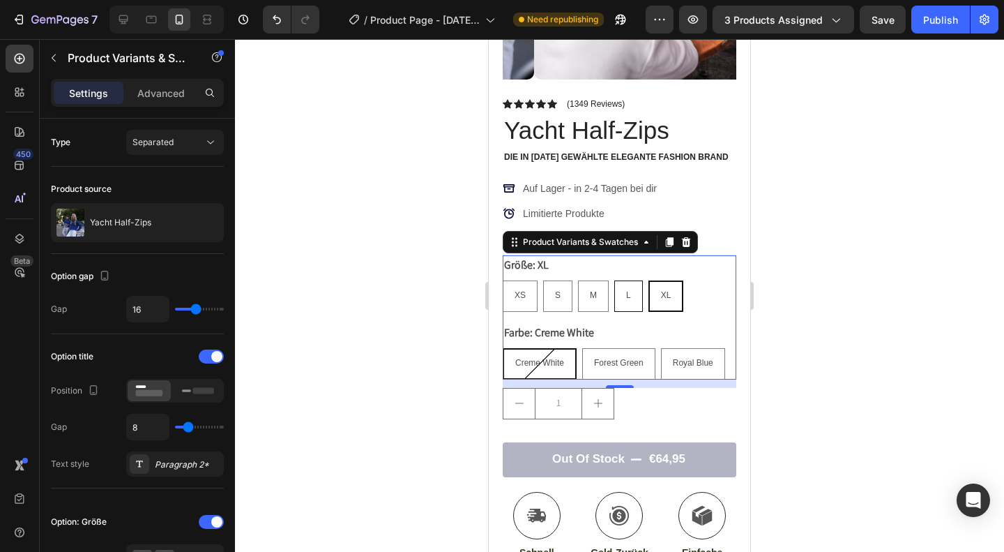
click at [626, 290] on div "L" at bounding box center [628, 295] width 27 height 26
click at [614, 280] on input "L L L" at bounding box center [614, 280] width 1 height 1
radio input "true"
click at [626, 290] on div "L" at bounding box center [629, 295] width 27 height 26
click at [614, 280] on input "L L L" at bounding box center [614, 280] width 1 height 1
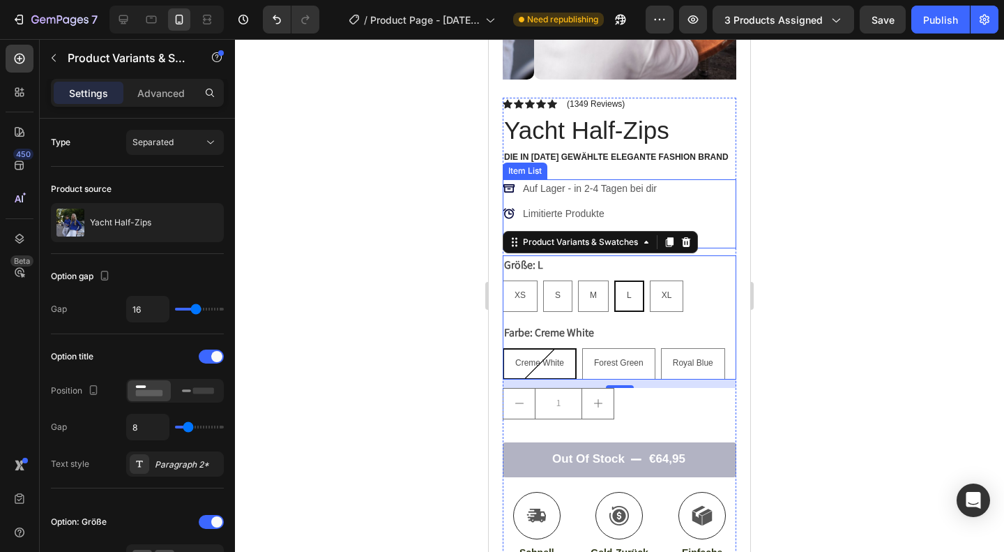
click at [696, 179] on div "Auf Lager - in 2-4 Tagen bei dir Limitierte Produkte Maximaler Komfort" at bounding box center [620, 213] width 234 height 69
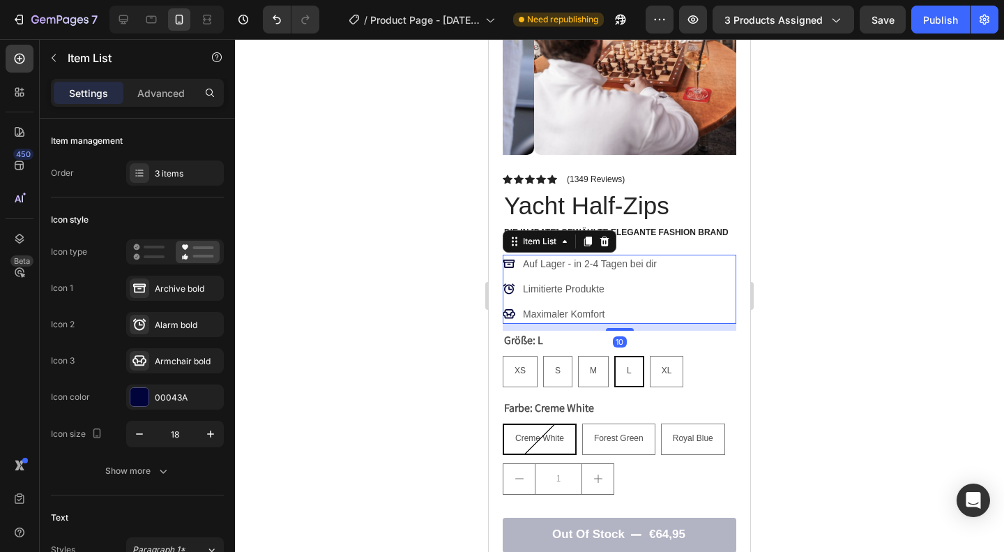
scroll to position [159, 0]
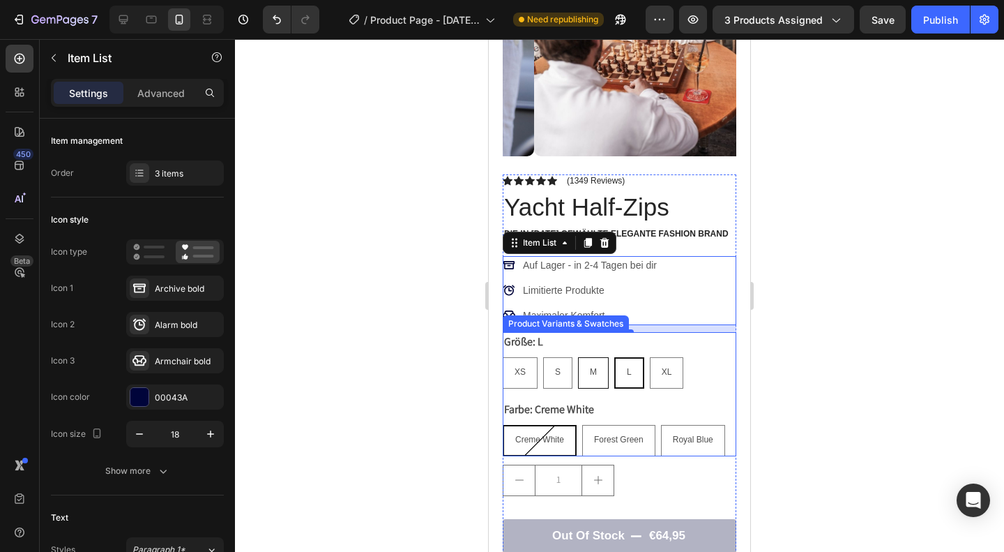
click at [595, 367] on span "M" at bounding box center [593, 372] width 7 height 10
click at [578, 357] on input "M M M" at bounding box center [577, 356] width 1 height 1
radio input "true"
click at [595, 367] on span "M" at bounding box center [593, 372] width 7 height 10
click at [578, 357] on input "M M M" at bounding box center [577, 356] width 1 height 1
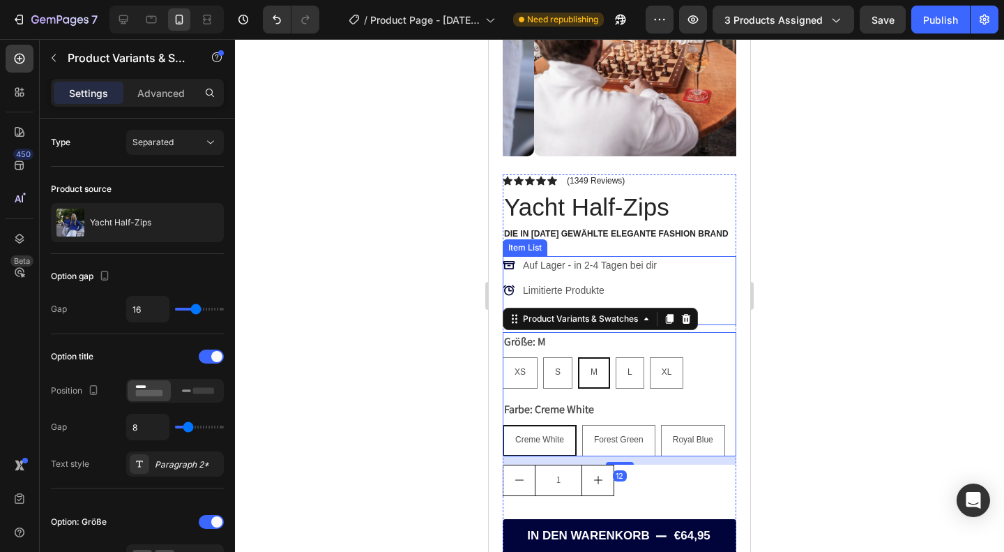
click at [628, 283] on p "Limitierte Produkte" at bounding box center [590, 290] width 134 height 15
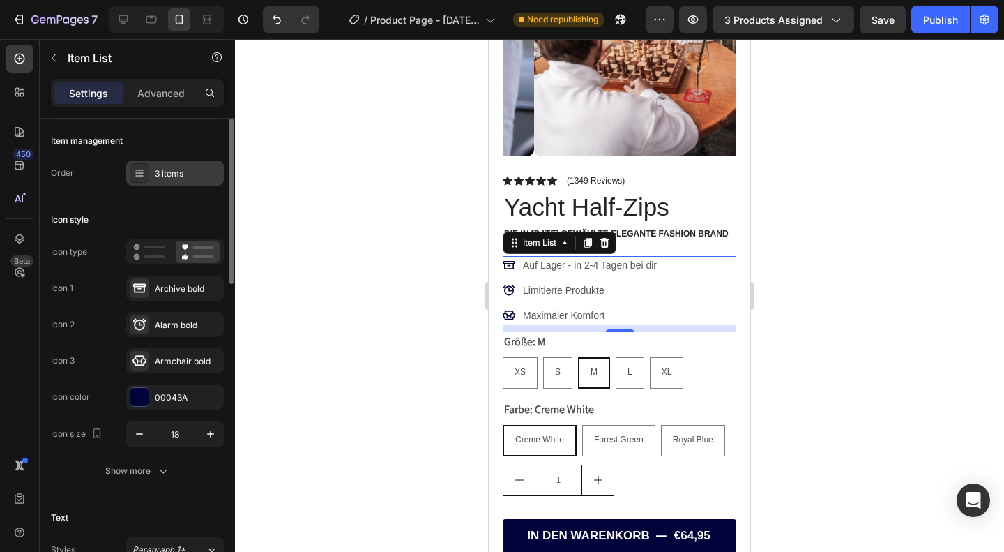
click at [148, 160] on div "3 items" at bounding box center [175, 172] width 98 height 25
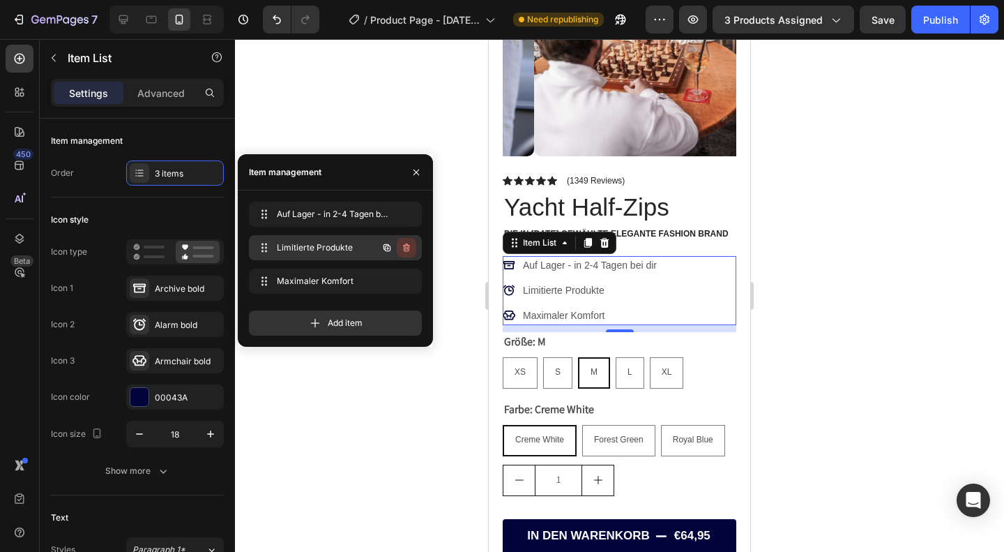
click at [407, 247] on icon "button" at bounding box center [406, 247] width 11 height 11
click at [407, 247] on div "Delete" at bounding box center [397, 247] width 26 height 13
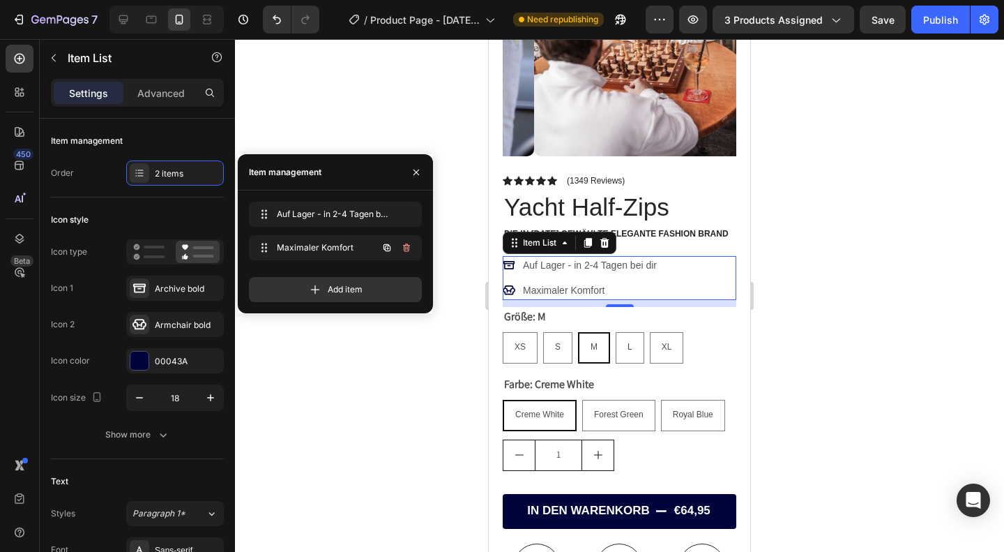
click at [407, 247] on icon "button" at bounding box center [406, 247] width 11 height 11
click at [407, 247] on div "Delete" at bounding box center [397, 247] width 26 height 13
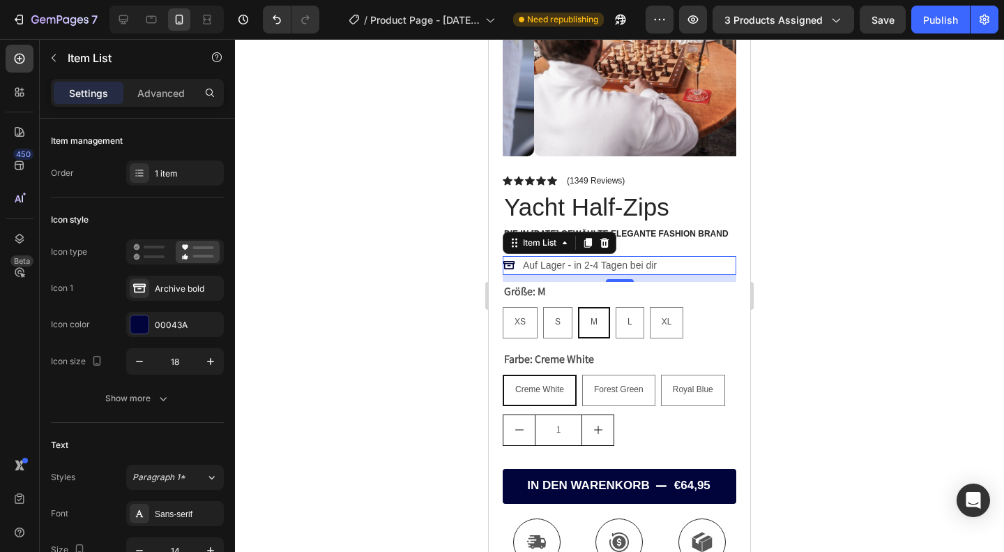
click at [796, 301] on div at bounding box center [619, 295] width 769 height 513
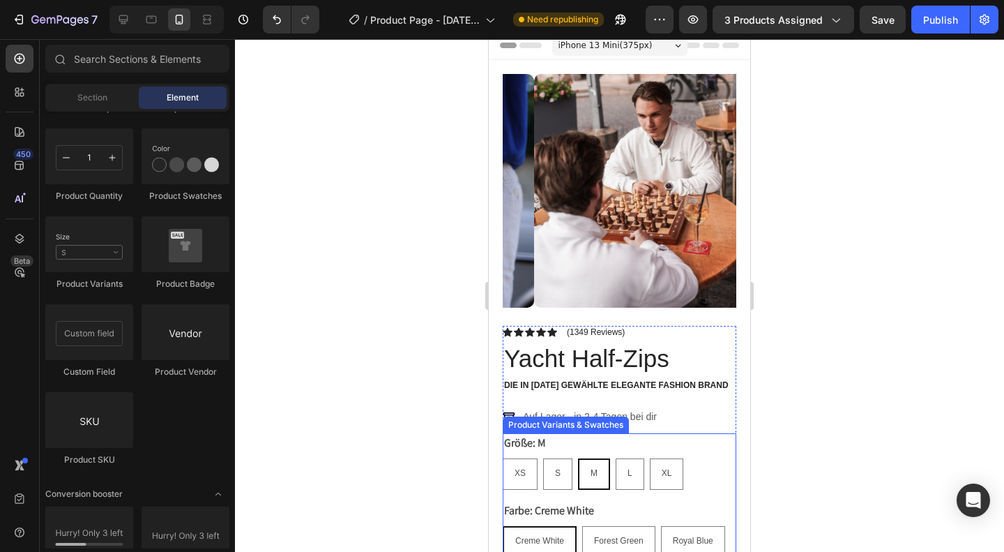
scroll to position [0, 0]
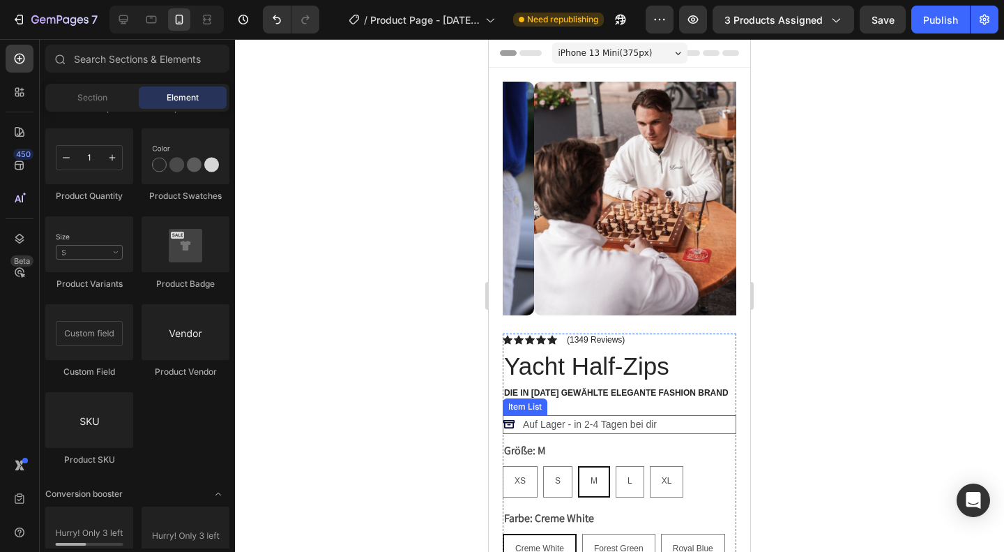
click at [508, 418] on icon at bounding box center [509, 424] width 13 height 13
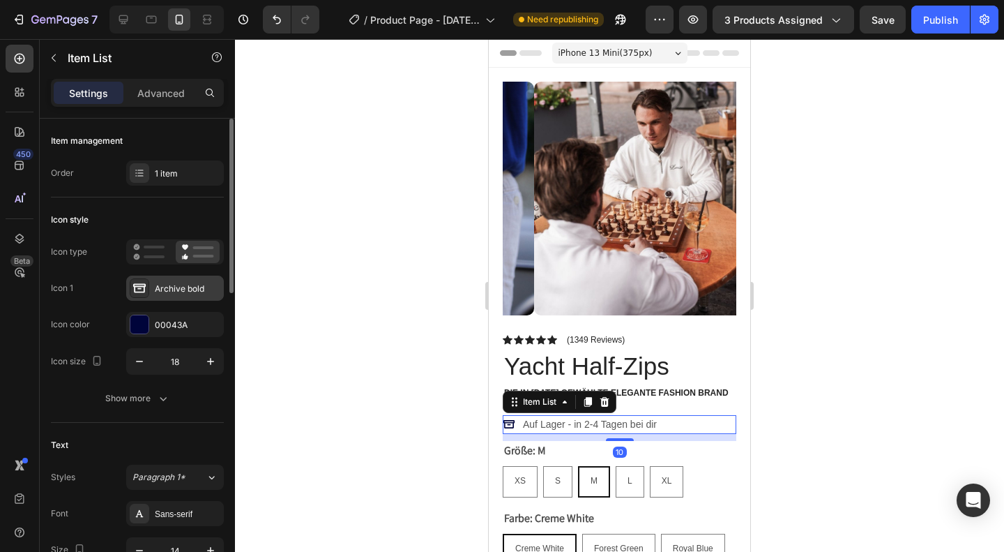
click at [142, 291] on icon at bounding box center [139, 287] width 13 height 9
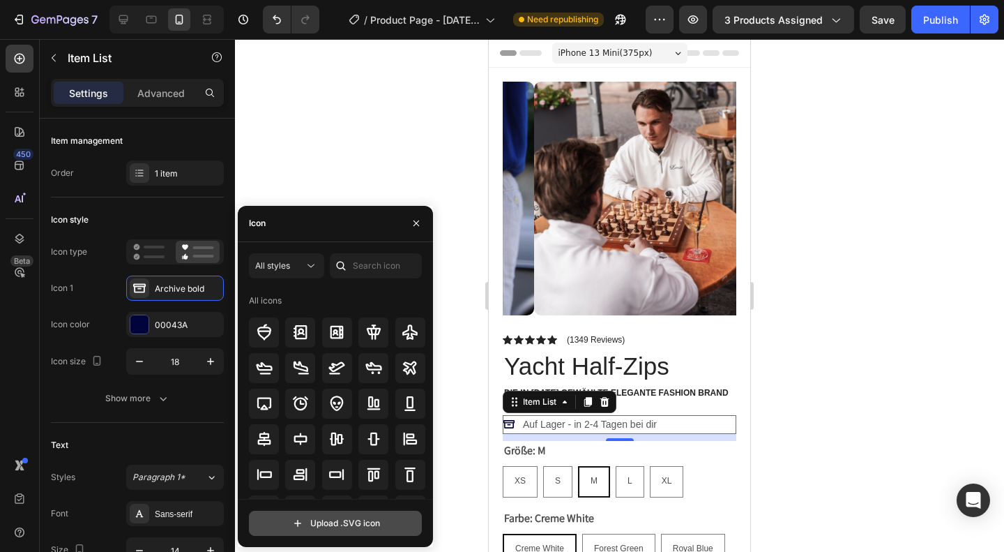
click at [308, 516] on input "file" at bounding box center [336, 523] width 172 height 24
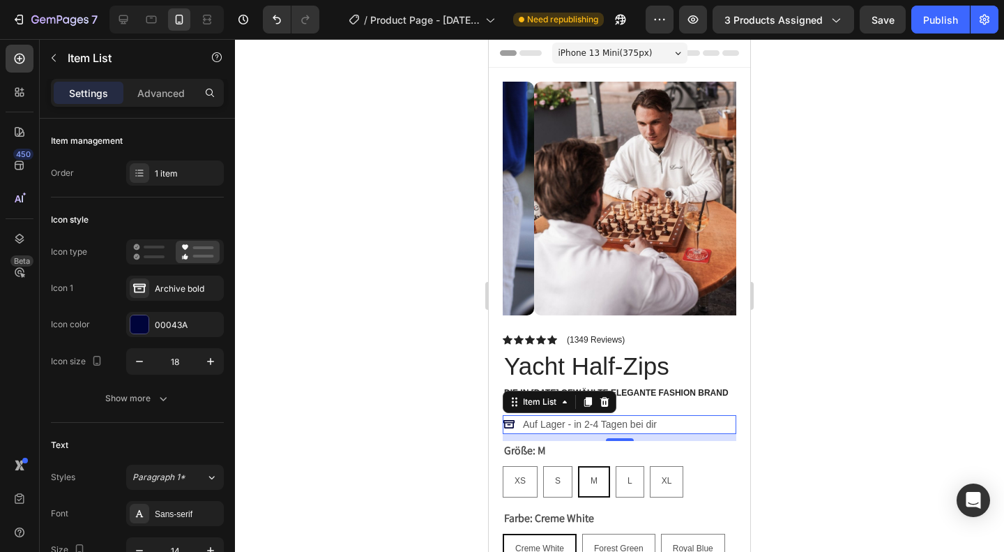
click at [985, 309] on div at bounding box center [619, 295] width 769 height 513
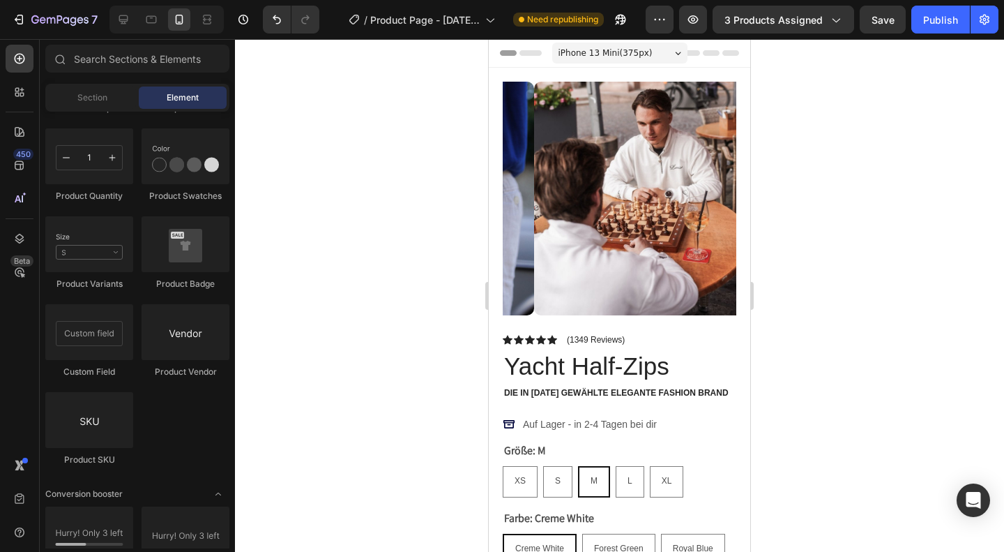
click at [985, 309] on div at bounding box center [619, 295] width 769 height 513
click at [510, 420] on icon at bounding box center [508, 424] width 11 height 8
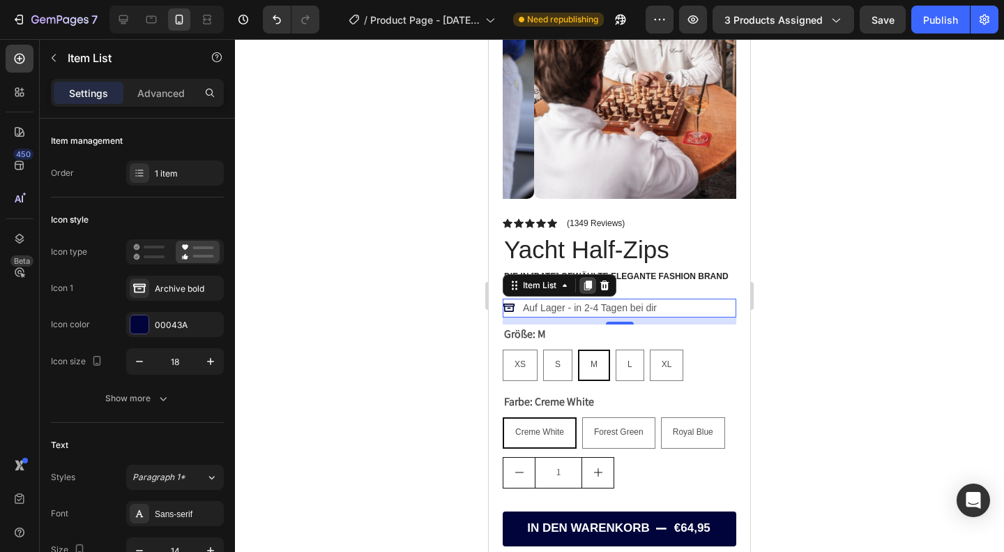
scroll to position [123, 0]
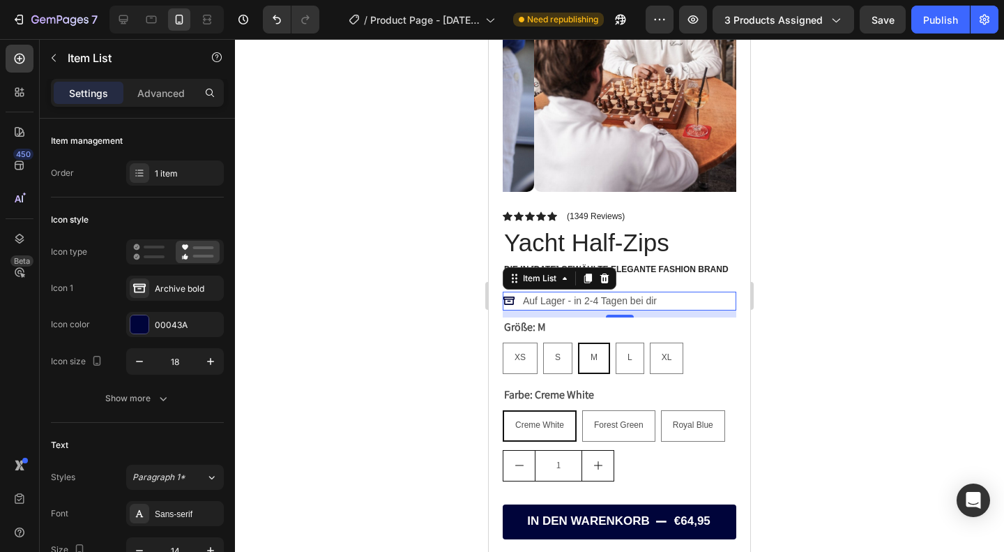
click at [822, 351] on div at bounding box center [619, 295] width 769 height 513
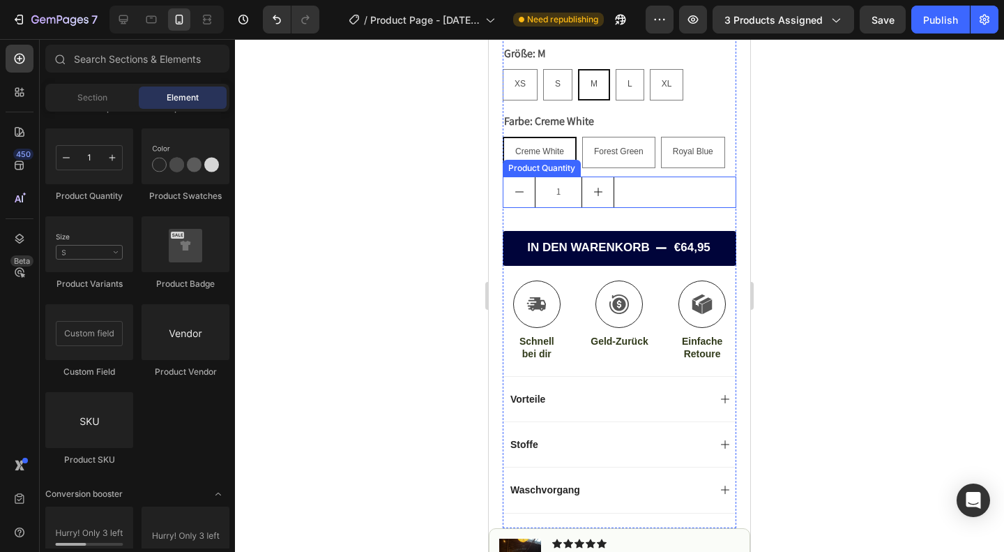
scroll to position [459, 0]
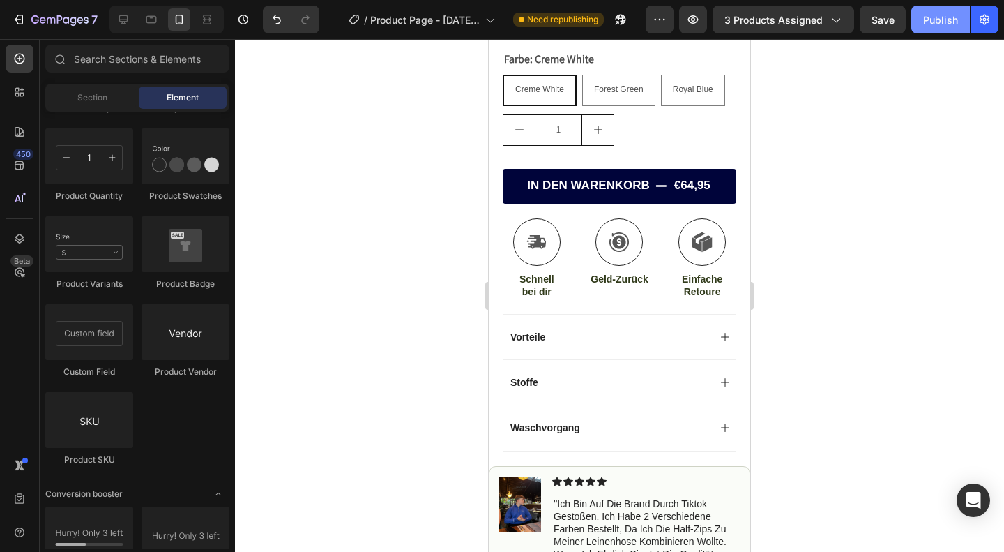
click at [940, 24] on div "Publish" at bounding box center [940, 20] width 35 height 15
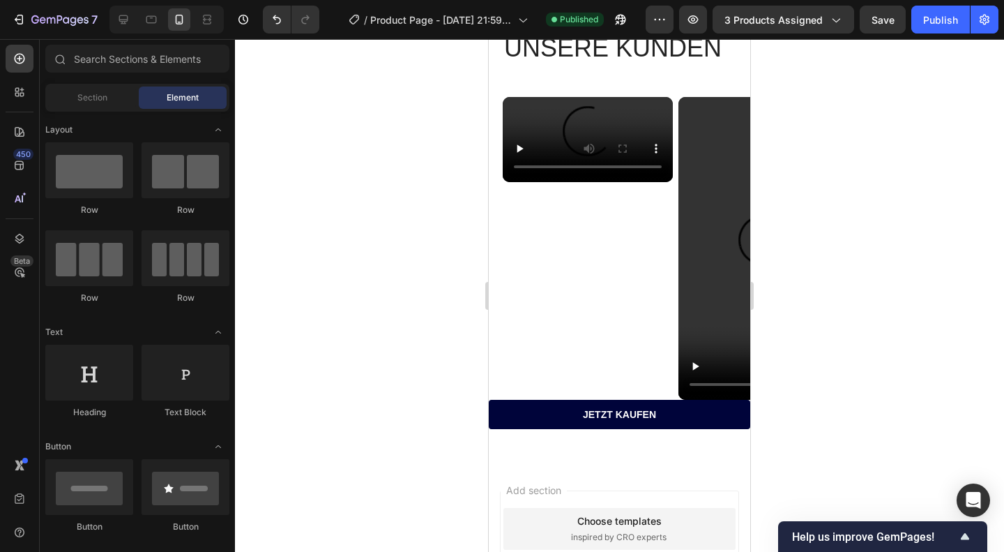
scroll to position [1217, 0]
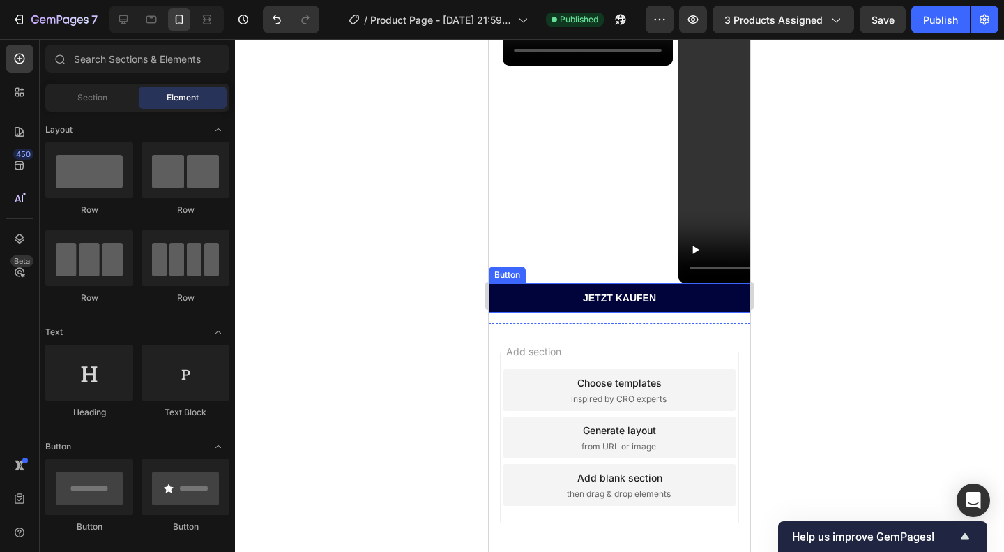
click at [664, 312] on link "jETZT KAUFEN" at bounding box center [619, 297] width 261 height 29
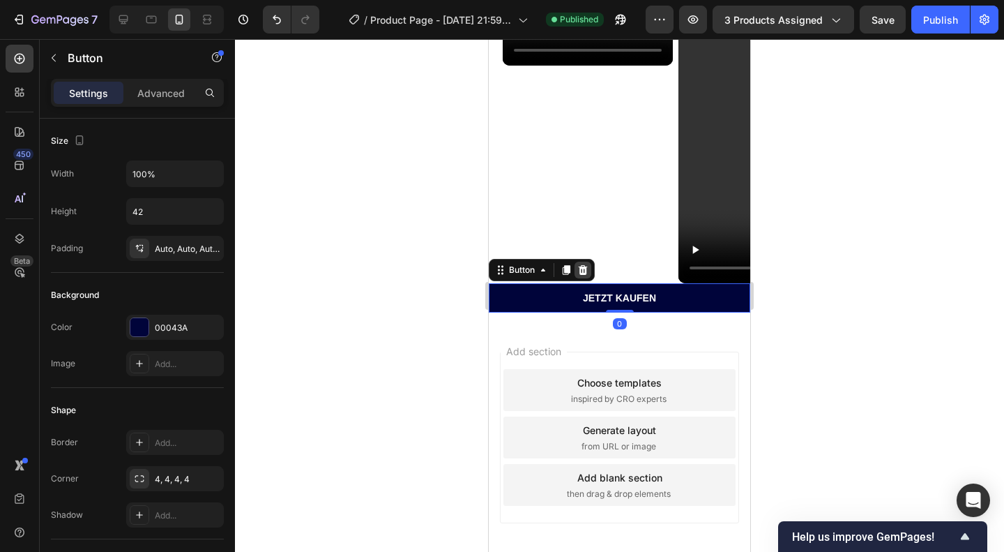
click at [586, 275] on icon at bounding box center [583, 270] width 9 height 10
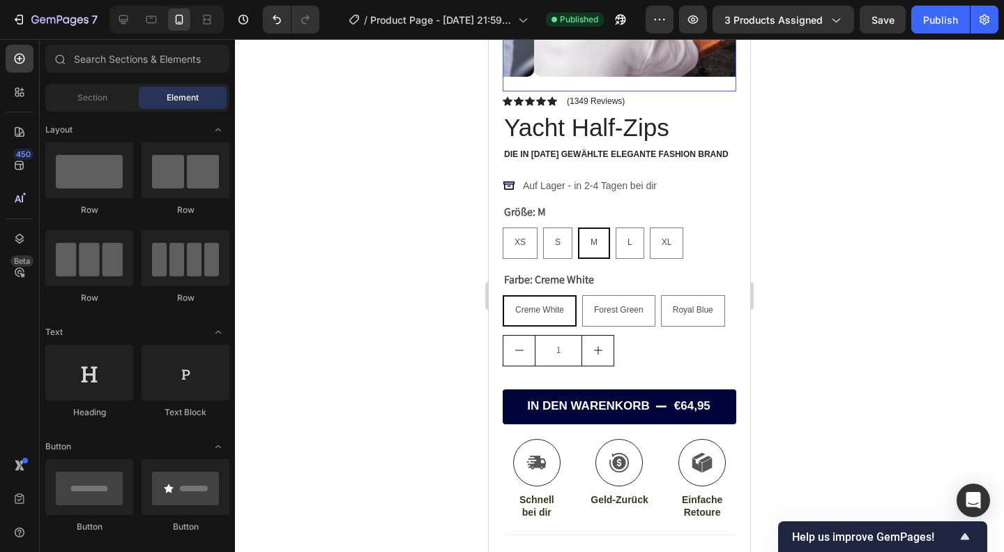
scroll to position [0, 0]
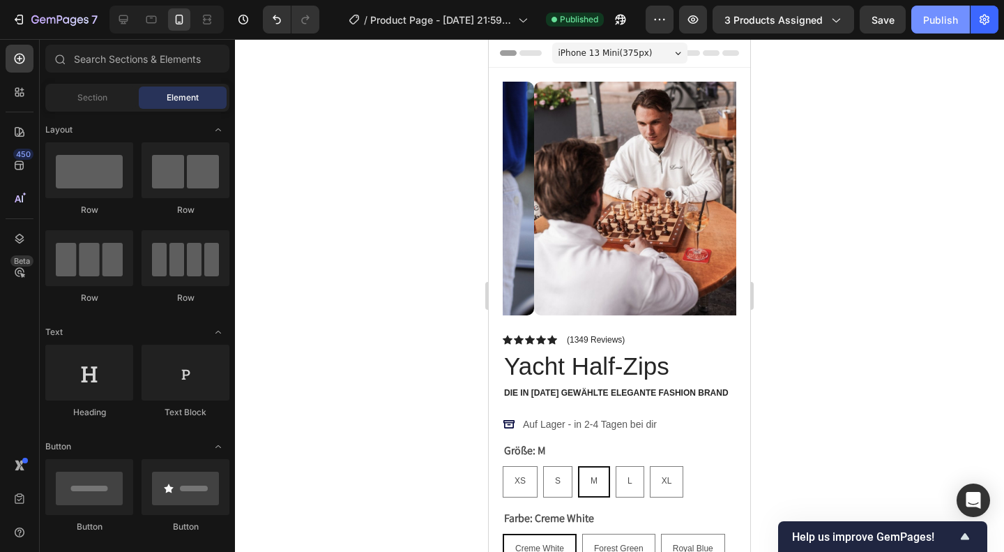
click at [939, 22] on div "Publish" at bounding box center [940, 20] width 35 height 15
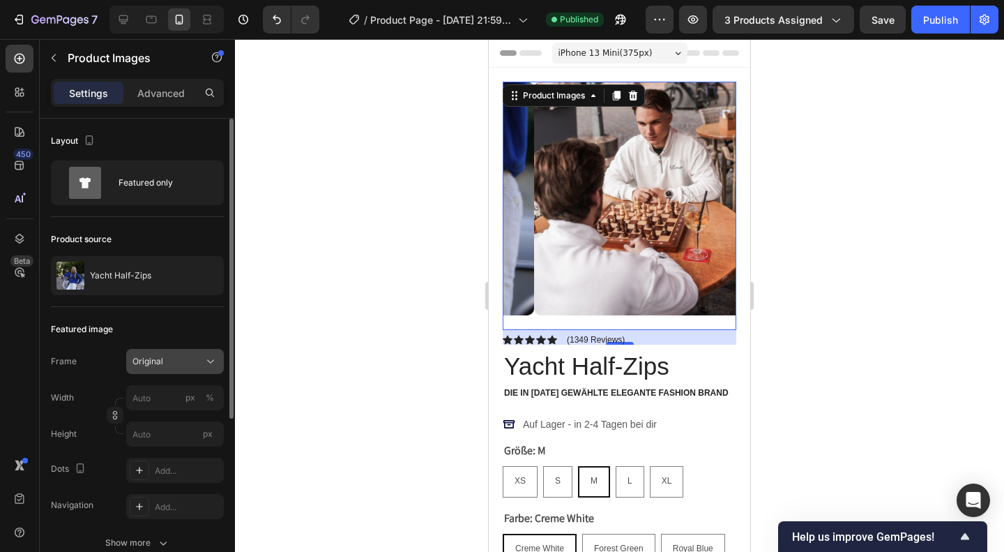
click at [176, 365] on div "Original" at bounding box center [166, 361] width 68 height 13
click at [170, 325] on div "Featured image" at bounding box center [137, 329] width 173 height 22
click at [142, 153] on div "Layout Featured only" at bounding box center [137, 168] width 173 height 98
click at [132, 253] on div "Product source Yacht Half-Zips" at bounding box center [137, 262] width 173 height 90
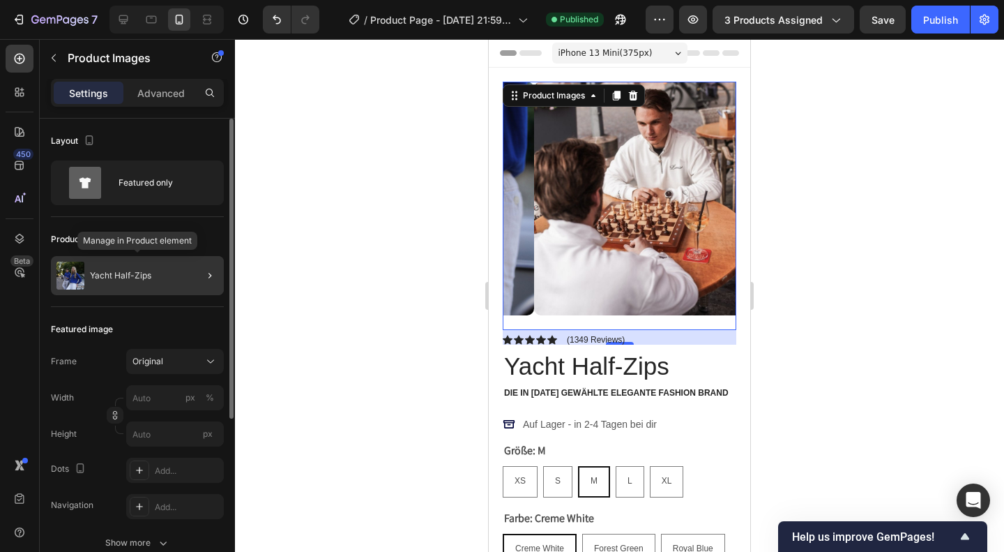
click at [134, 275] on p "Yacht Half-Zips" at bounding box center [120, 276] width 61 height 10
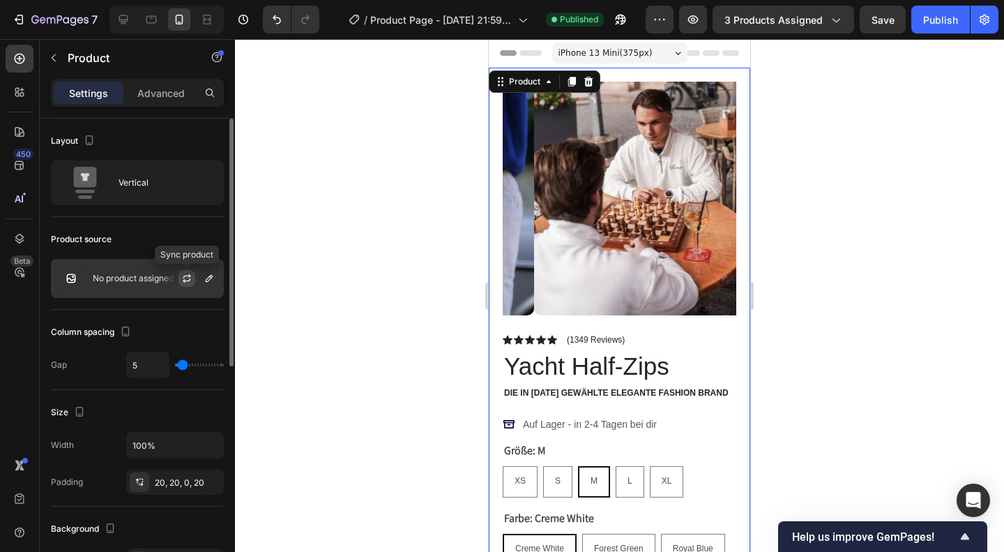
click at [189, 271] on button "button" at bounding box center [187, 278] width 17 height 17
